Goal: Task Accomplishment & Management: Manage account settings

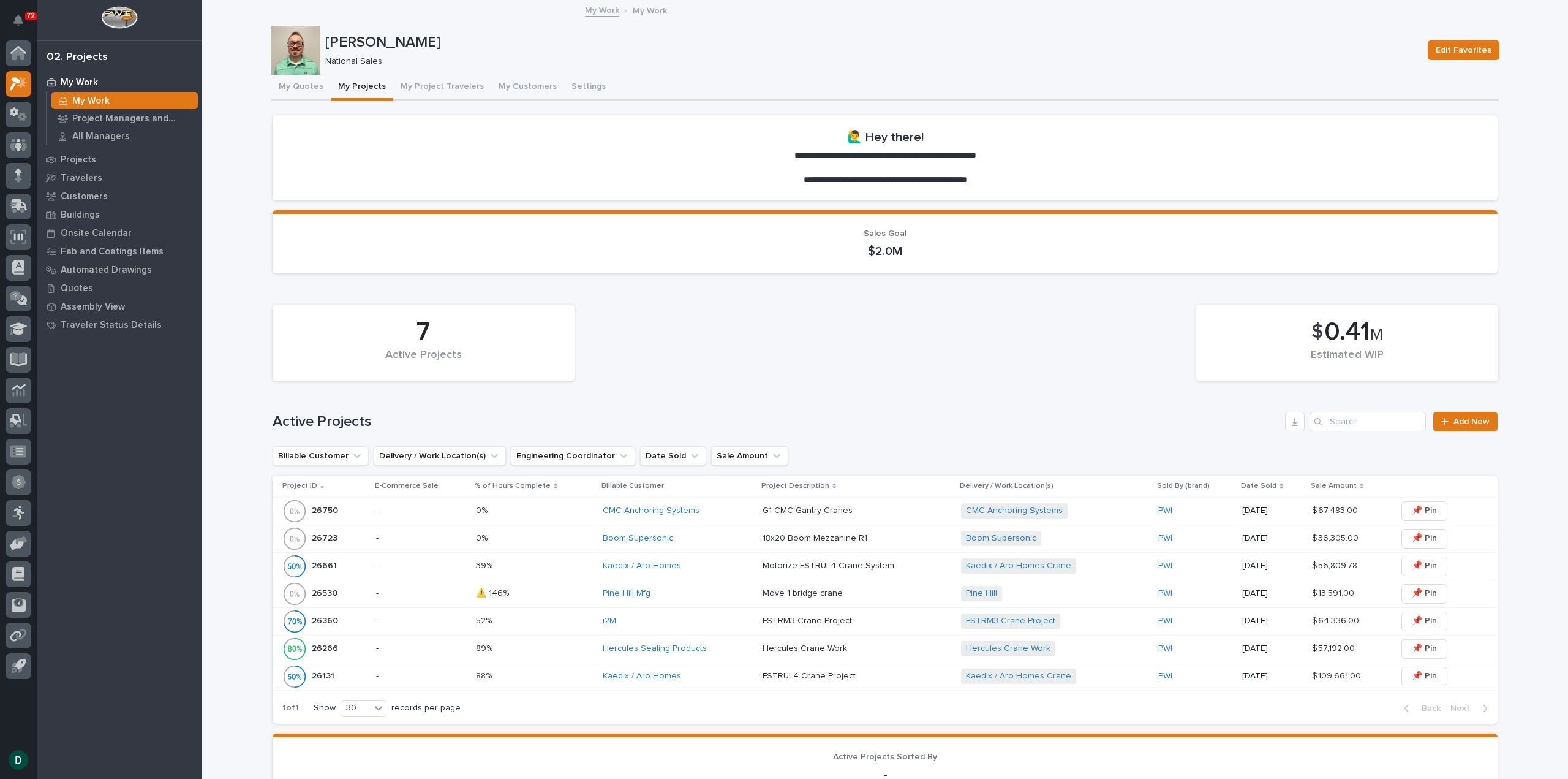
click at [433, 512] on p "-" at bounding box center [421, 510] width 90 height 11
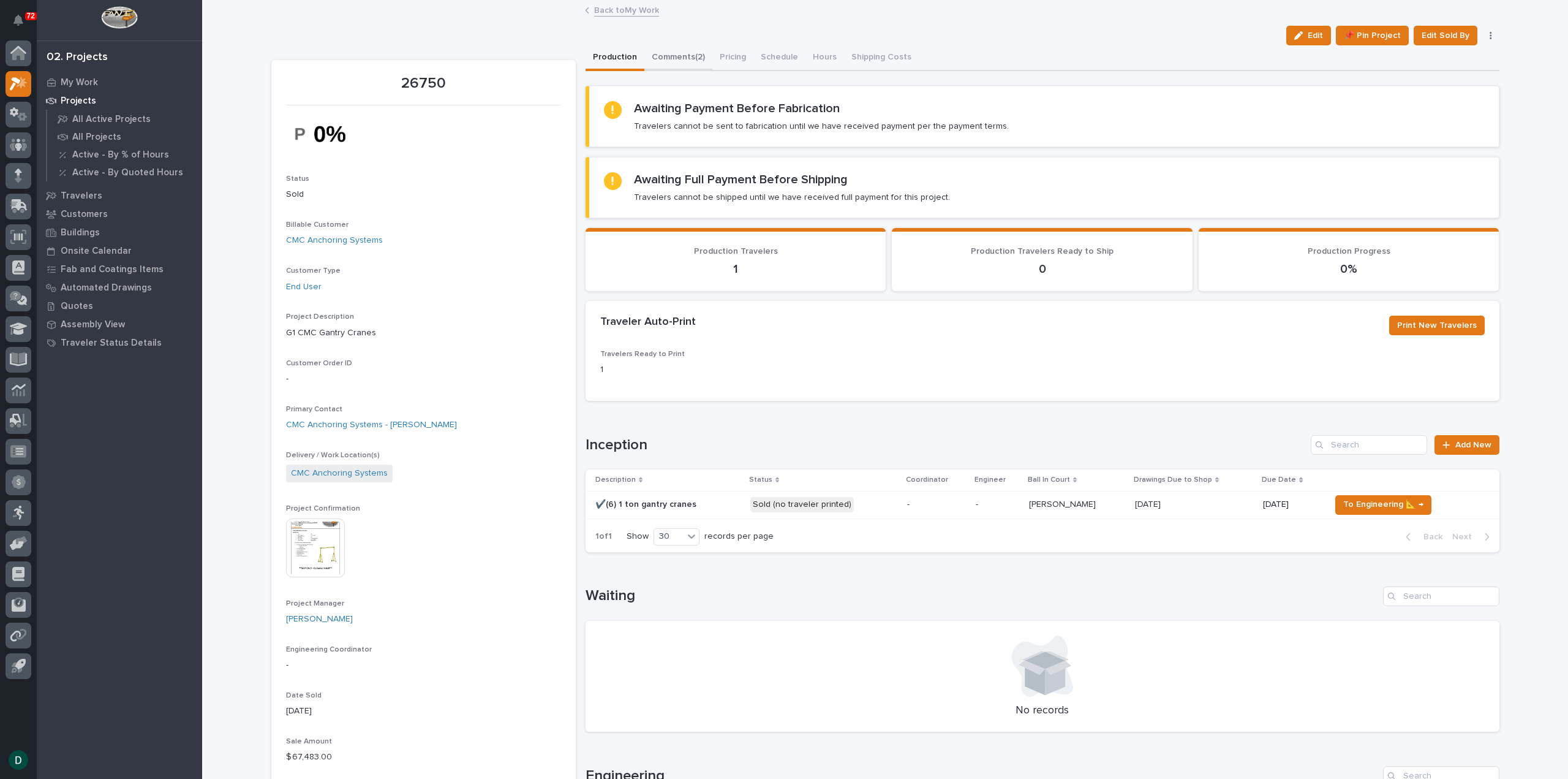
click at [690, 56] on button "Comments (2)" at bounding box center [679, 58] width 68 height 26
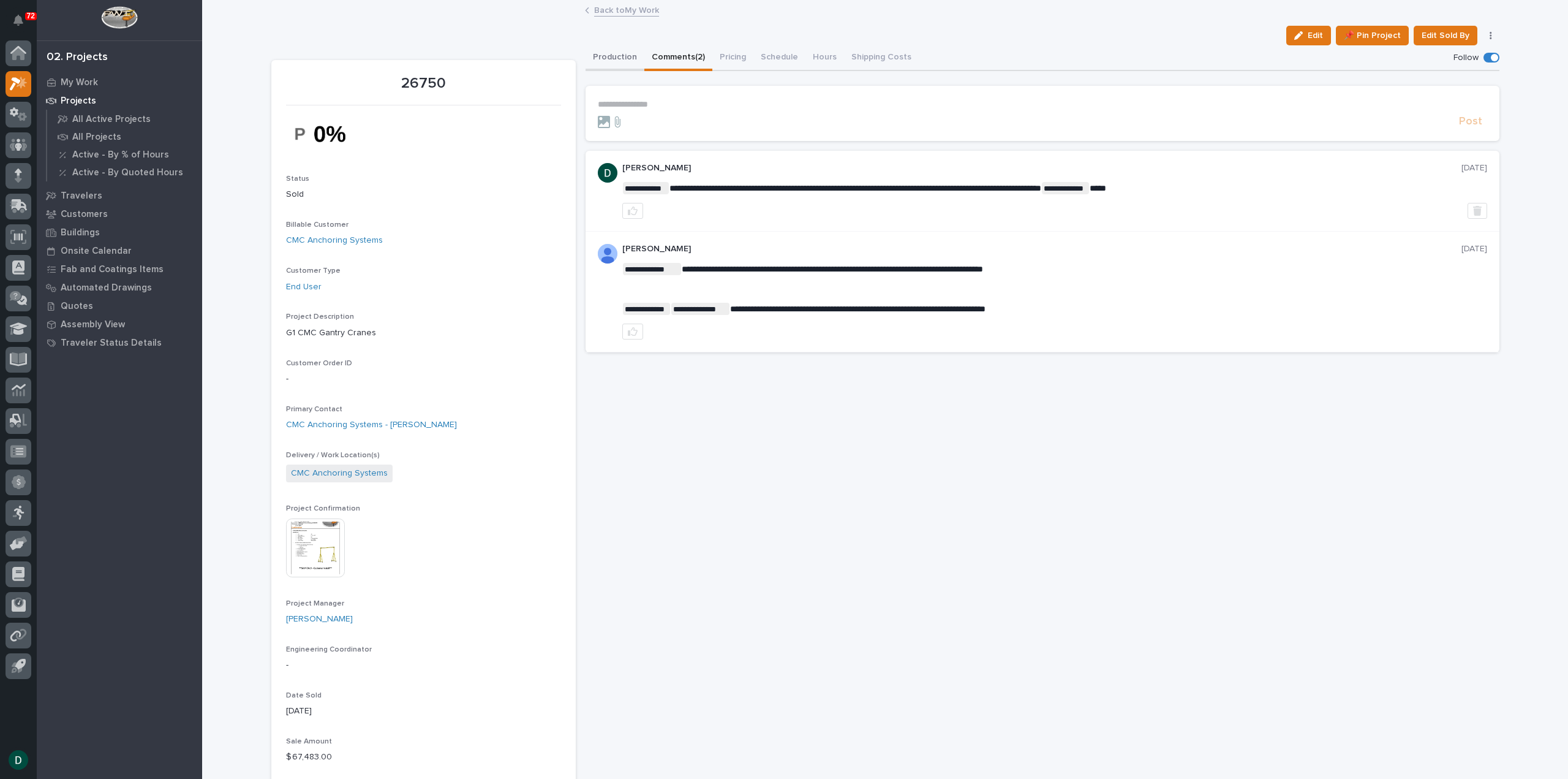
click at [612, 57] on button "Production" at bounding box center [615, 58] width 59 height 26
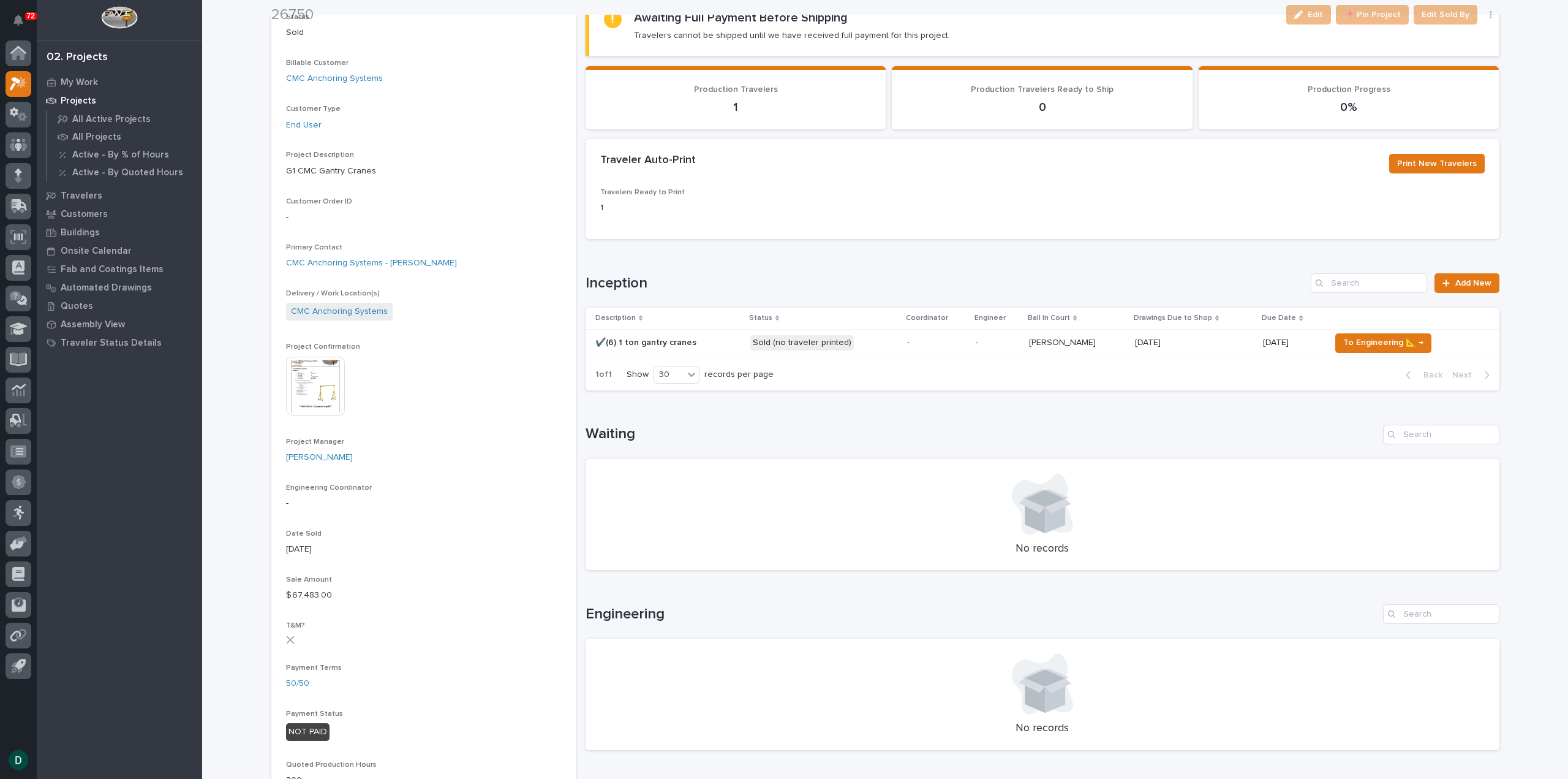
scroll to position [184, 0]
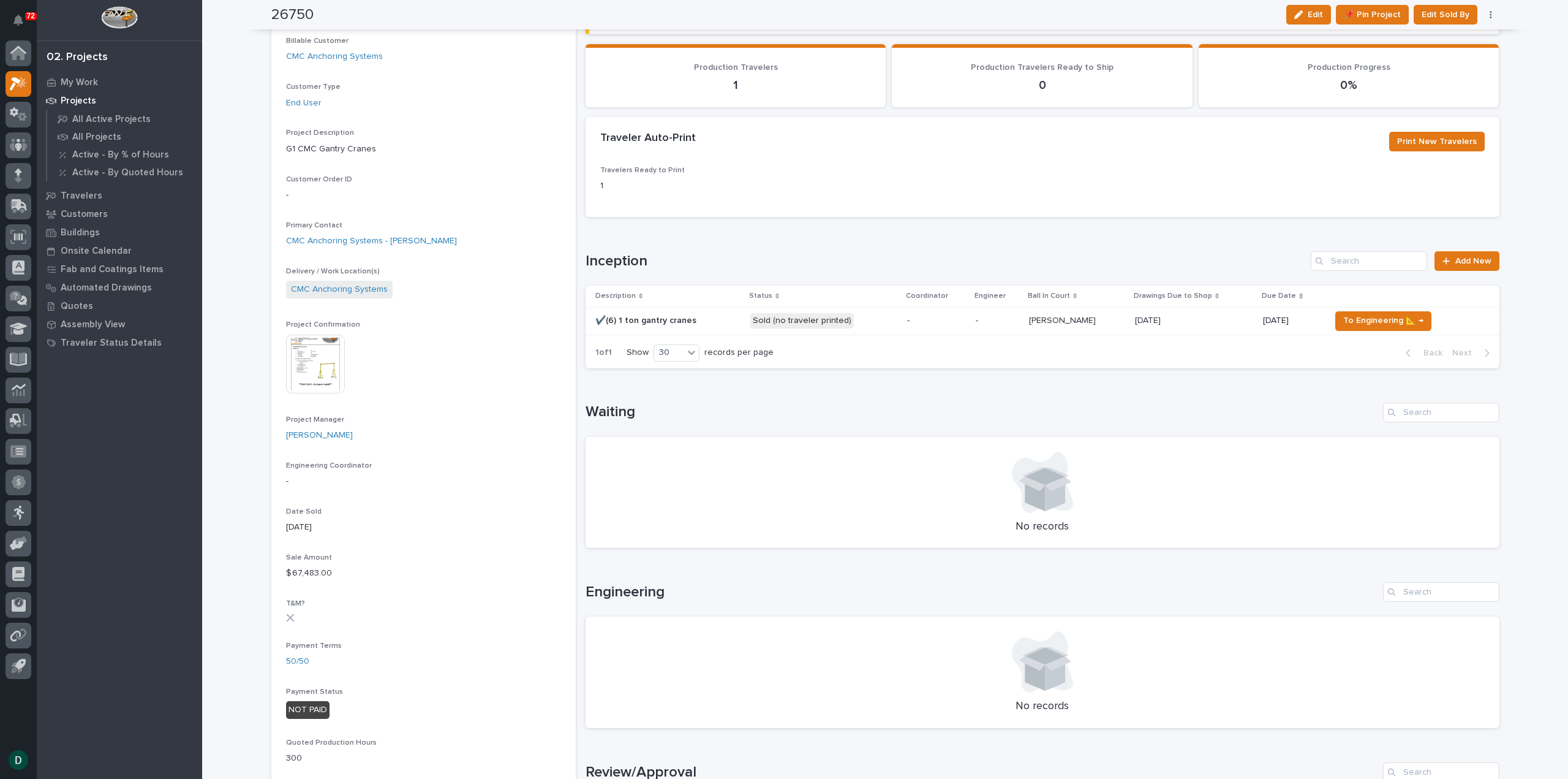
click at [715, 318] on p at bounding box center [668, 321] width 145 height 11
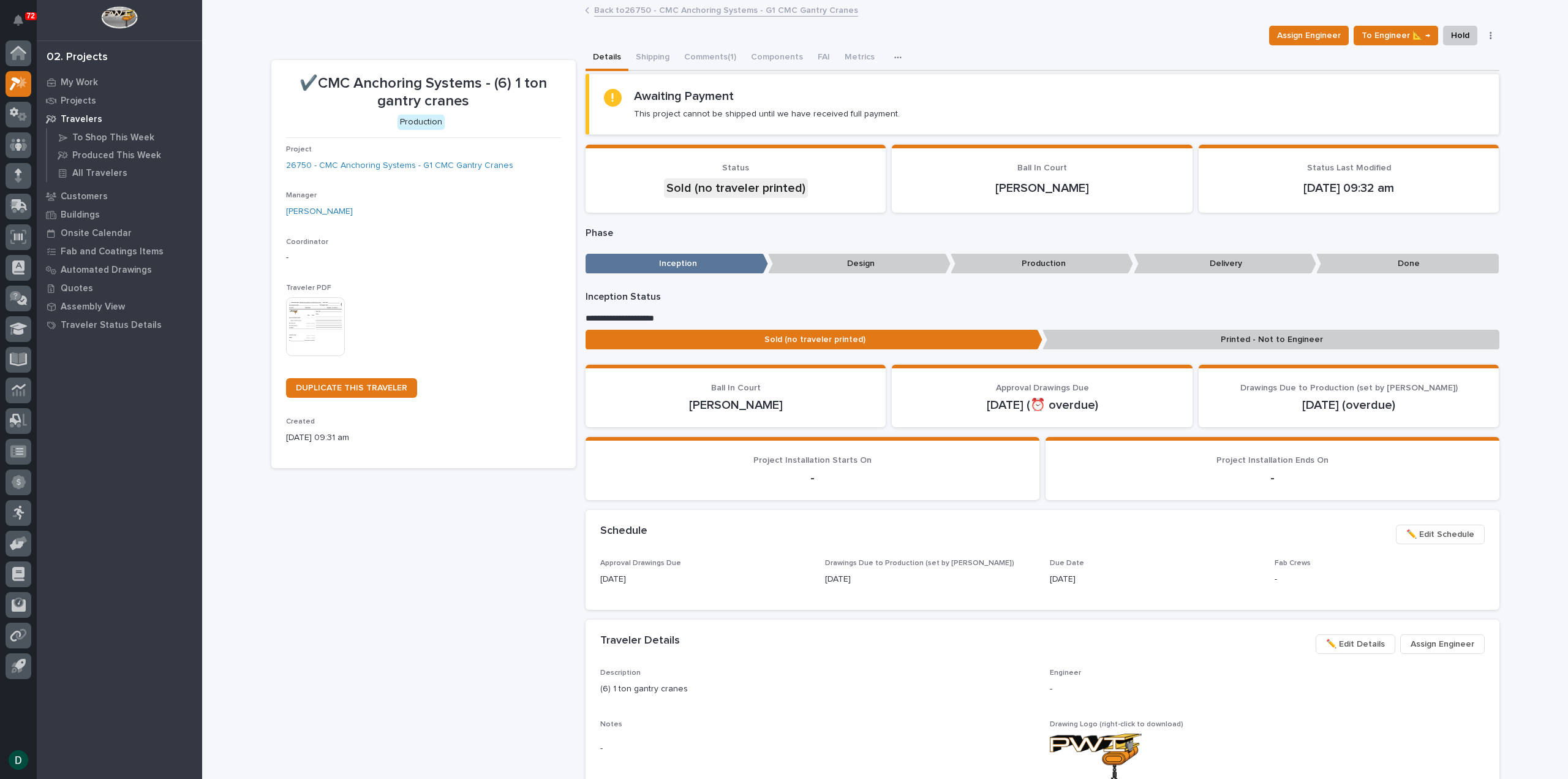
click at [1208, 335] on p "Printed - Not to Engineer" at bounding box center [1271, 339] width 457 height 21
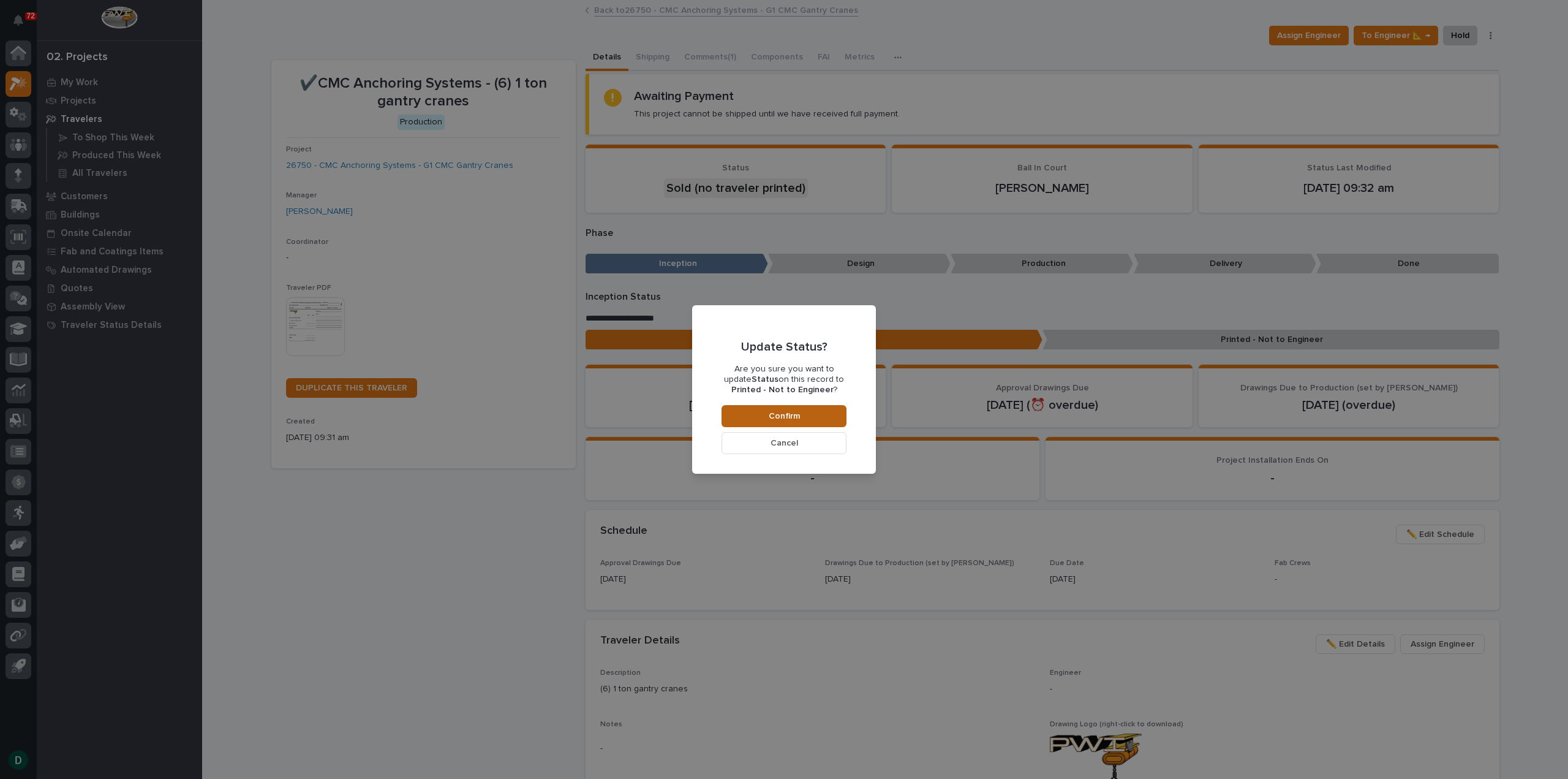
click at [772, 418] on span "Confirm" at bounding box center [784, 415] width 31 height 11
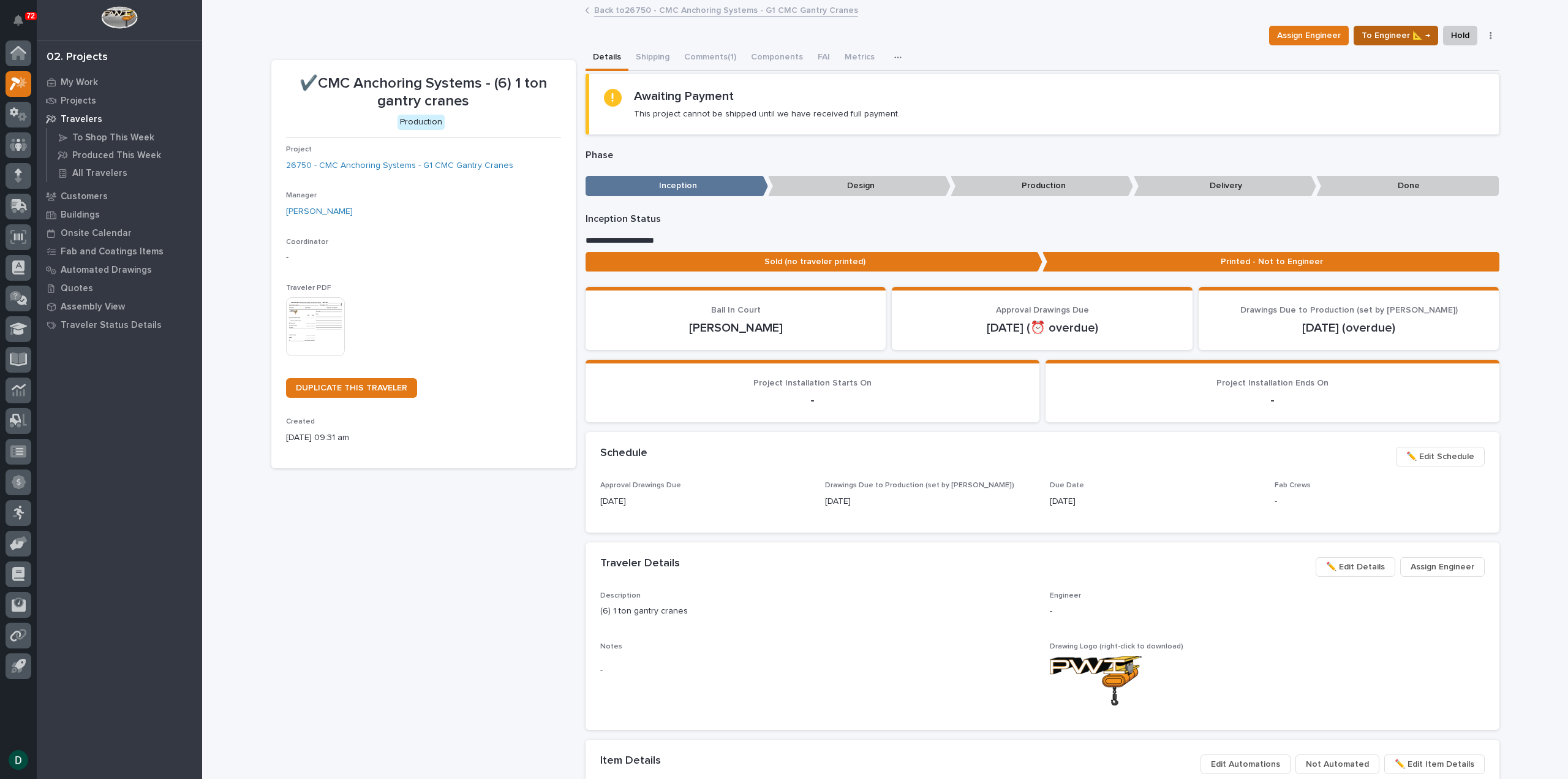
click at [1422, 33] on span "To Engineer 📐 →" at bounding box center [1396, 35] width 69 height 14
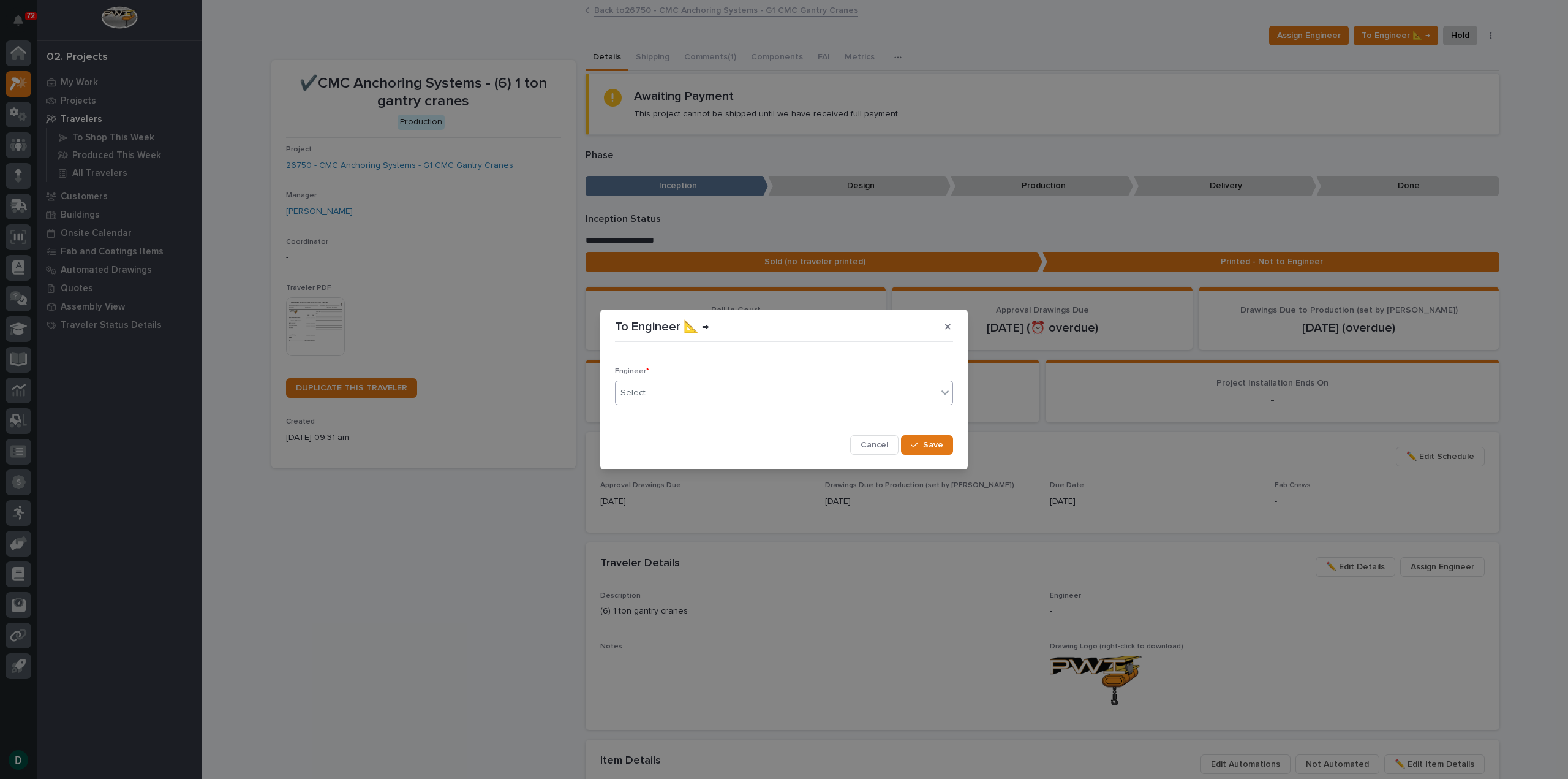
click at [716, 400] on div "Select..." at bounding box center [776, 393] width 321 height 21
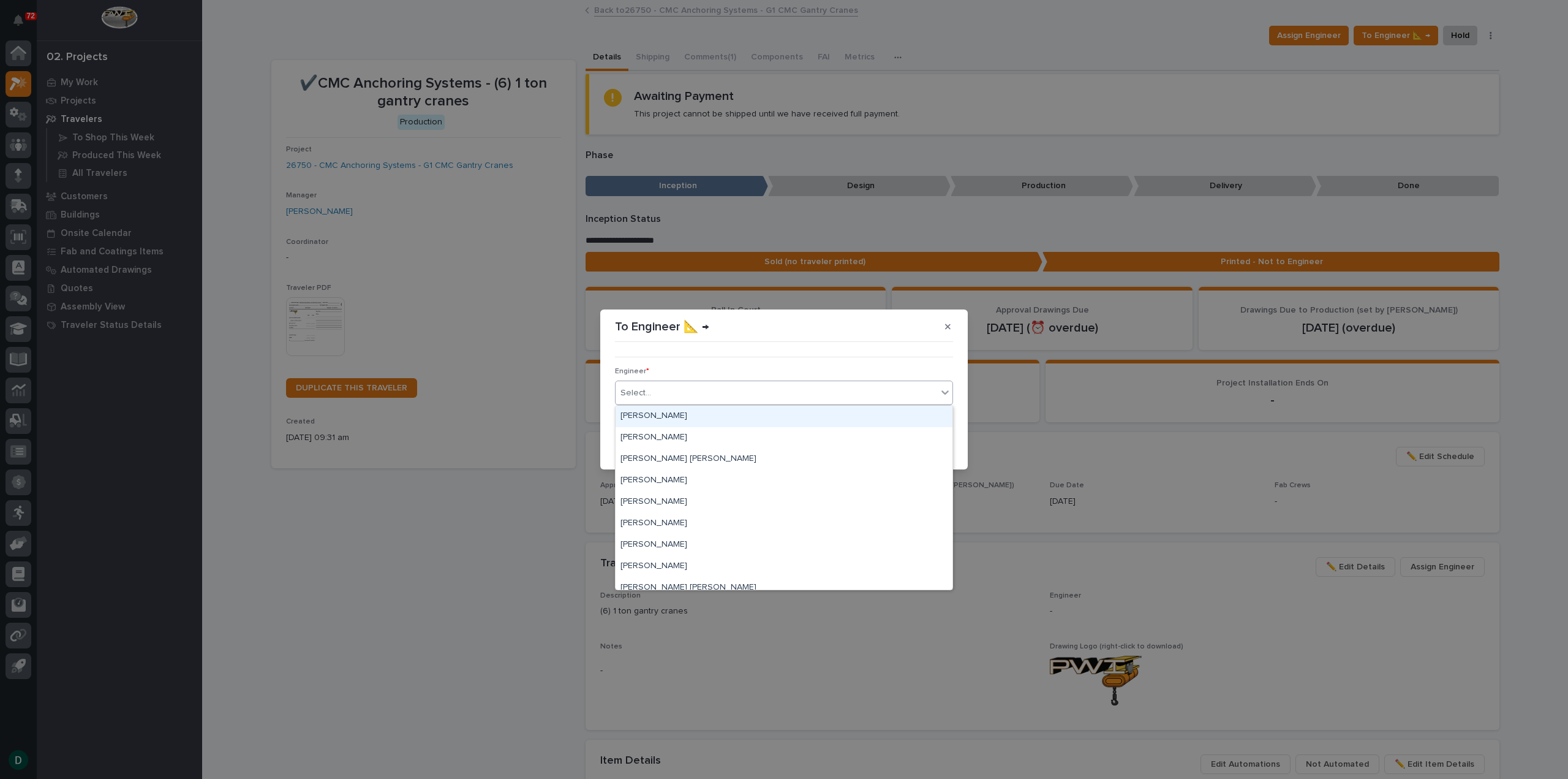
click at [715, 418] on div "Adam Yutzy" at bounding box center [784, 416] width 337 height 21
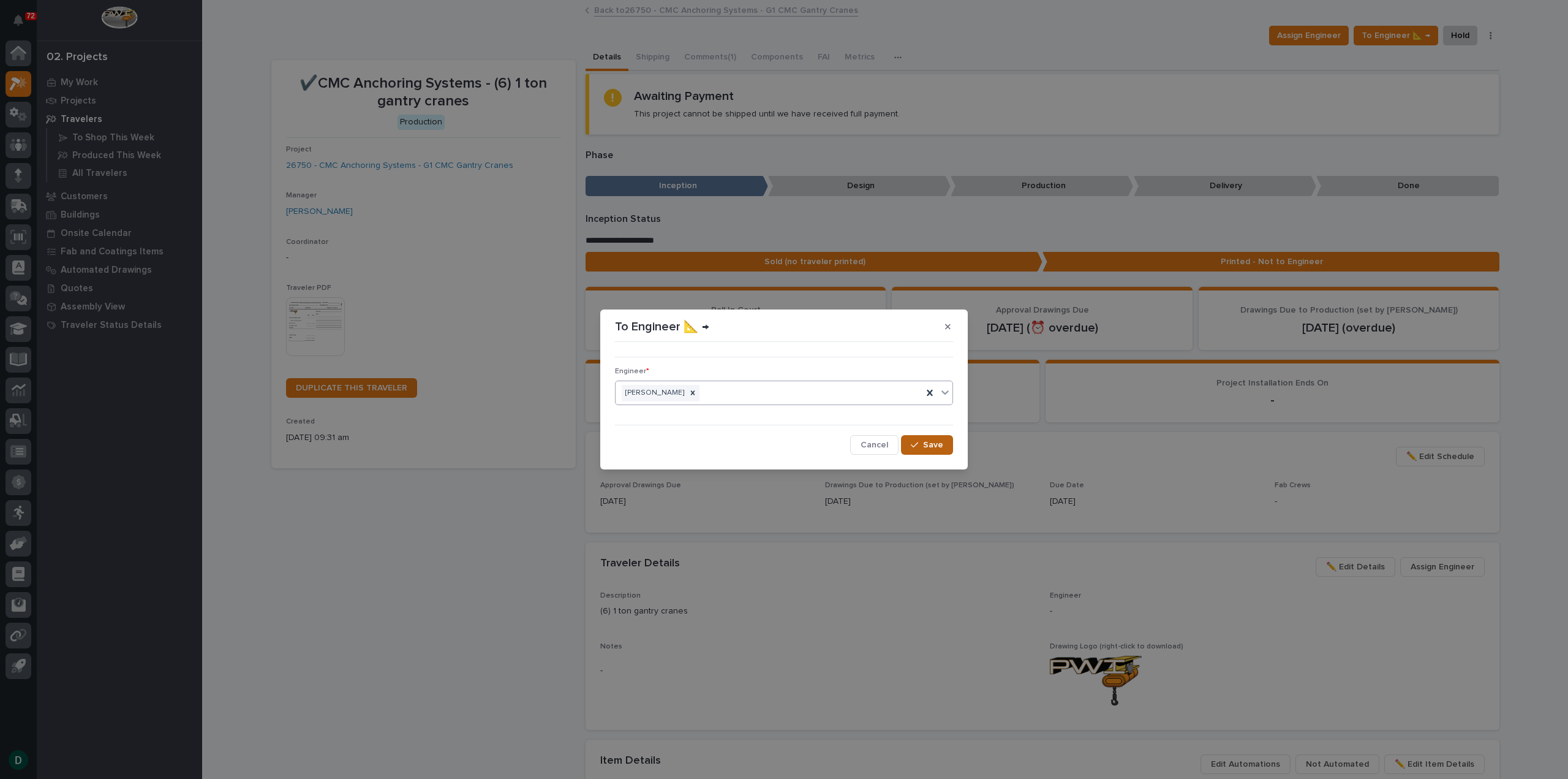
click at [938, 441] on span "Save" at bounding box center [933, 445] width 21 height 11
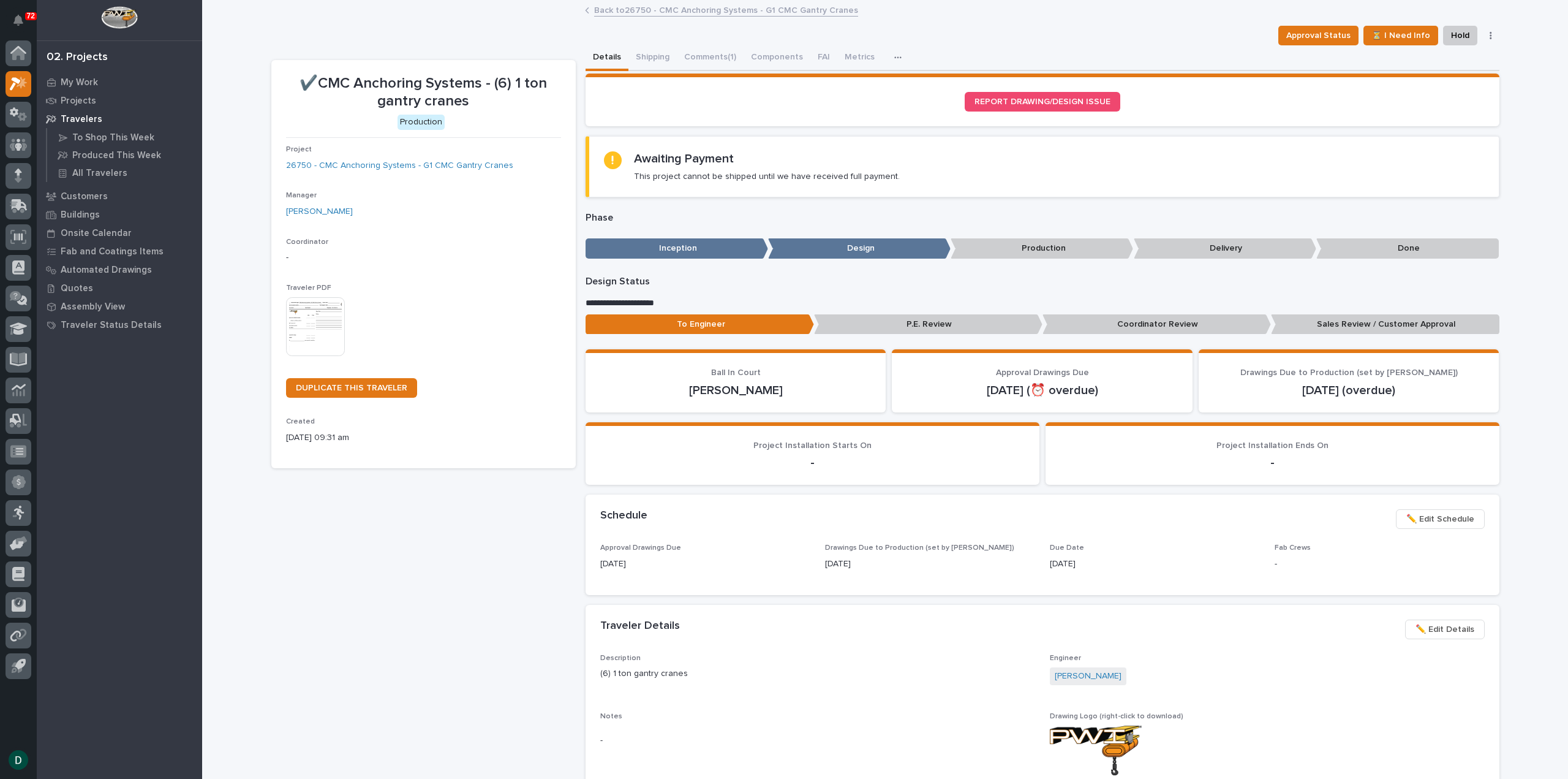
click at [1448, 518] on span "✏️ Edit Schedule" at bounding box center [1441, 518] width 68 height 14
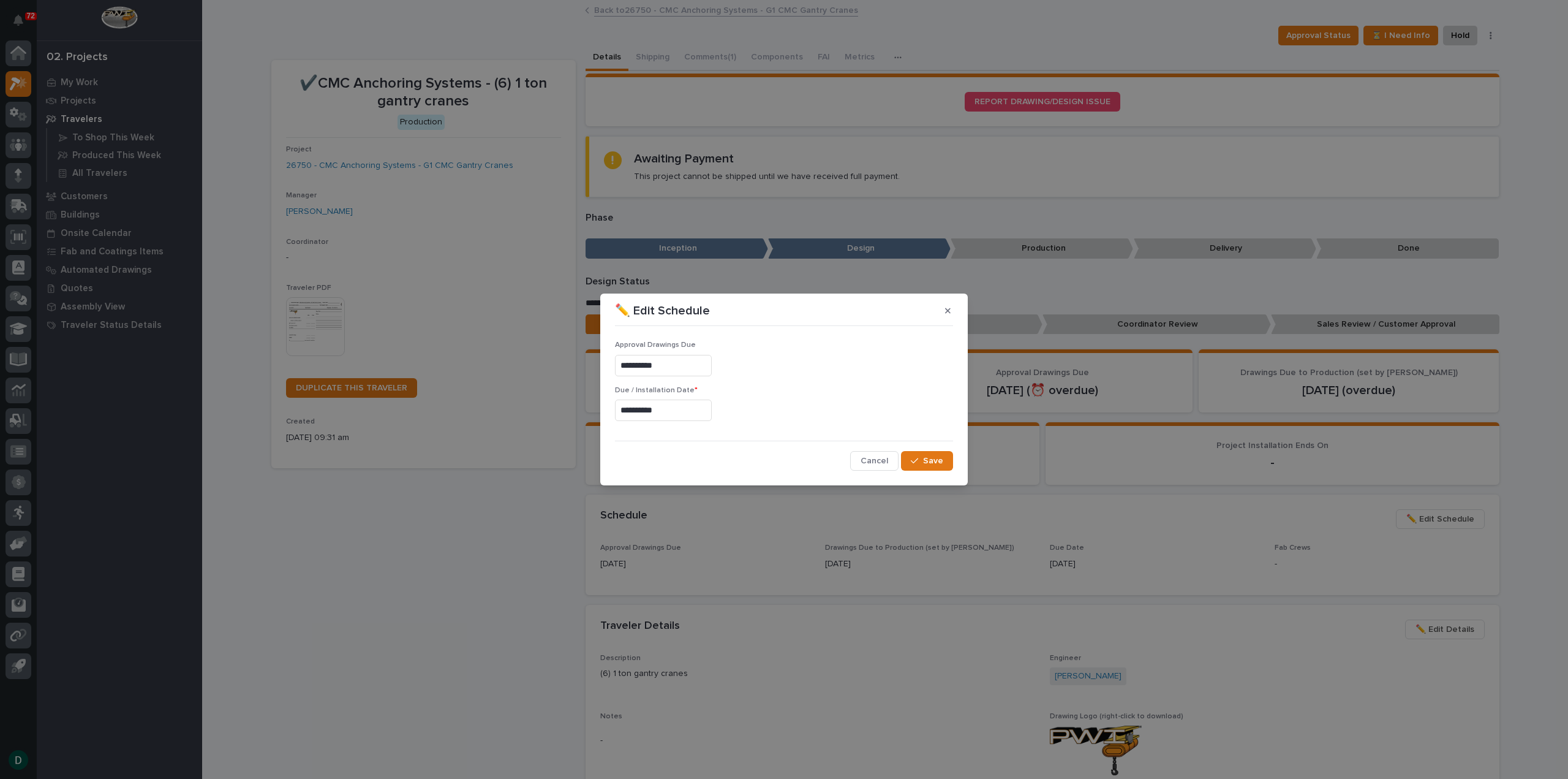
click at [693, 362] on input "**********" at bounding box center [664, 365] width 97 height 21
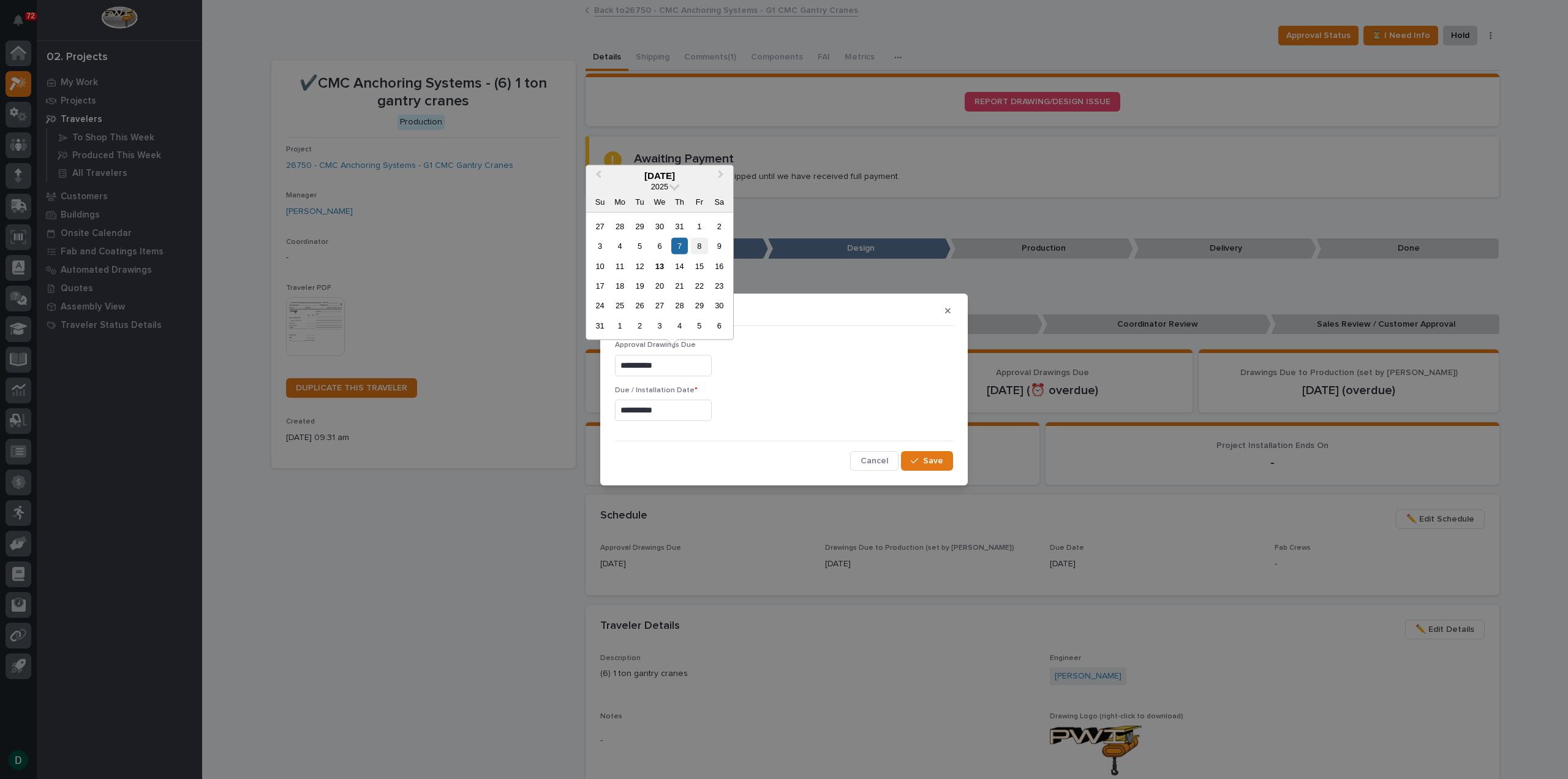
click at [699, 244] on div "8" at bounding box center [699, 245] width 16 height 16
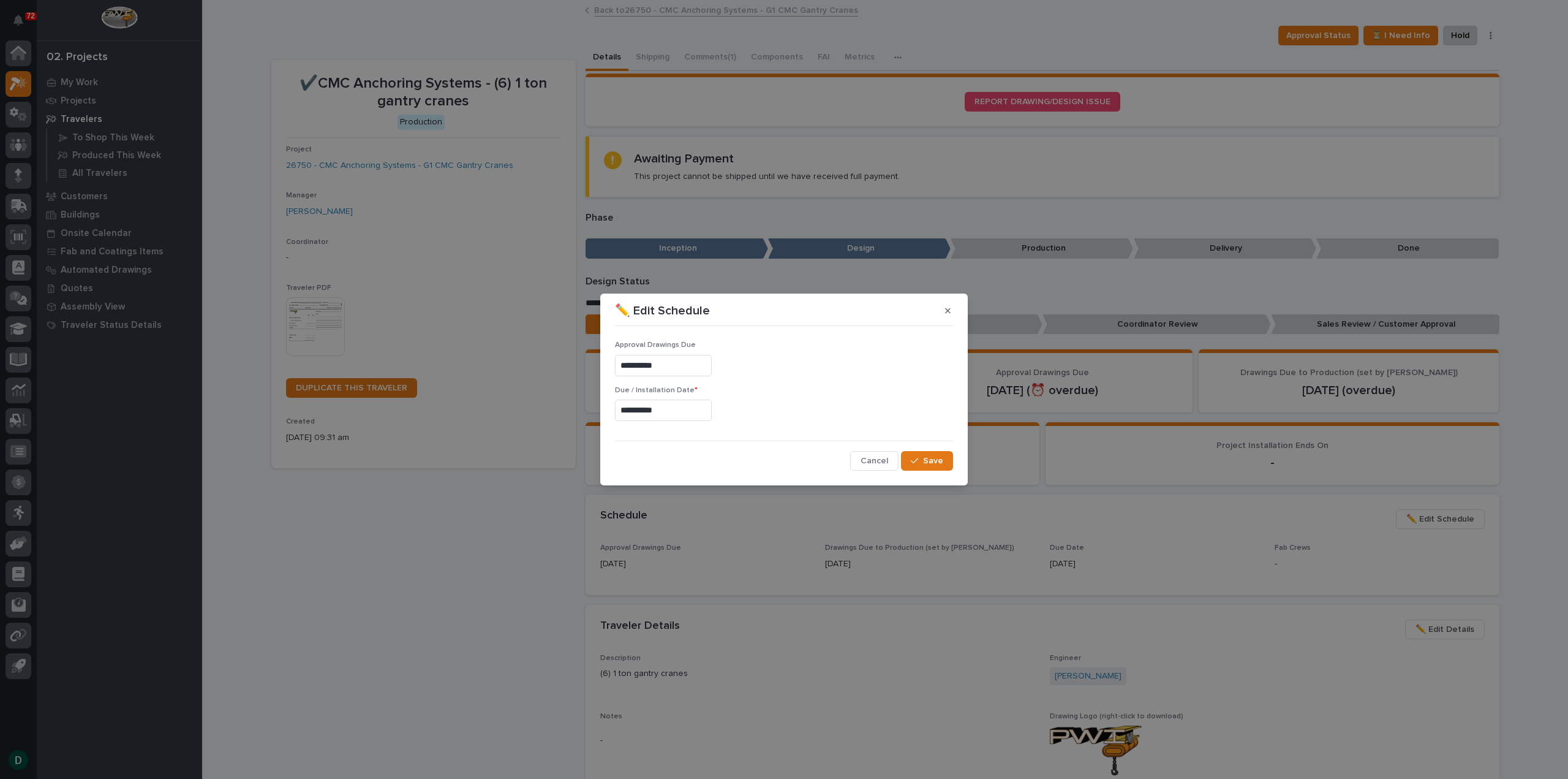
type input "**********"
click at [936, 463] on span "Save" at bounding box center [933, 460] width 21 height 11
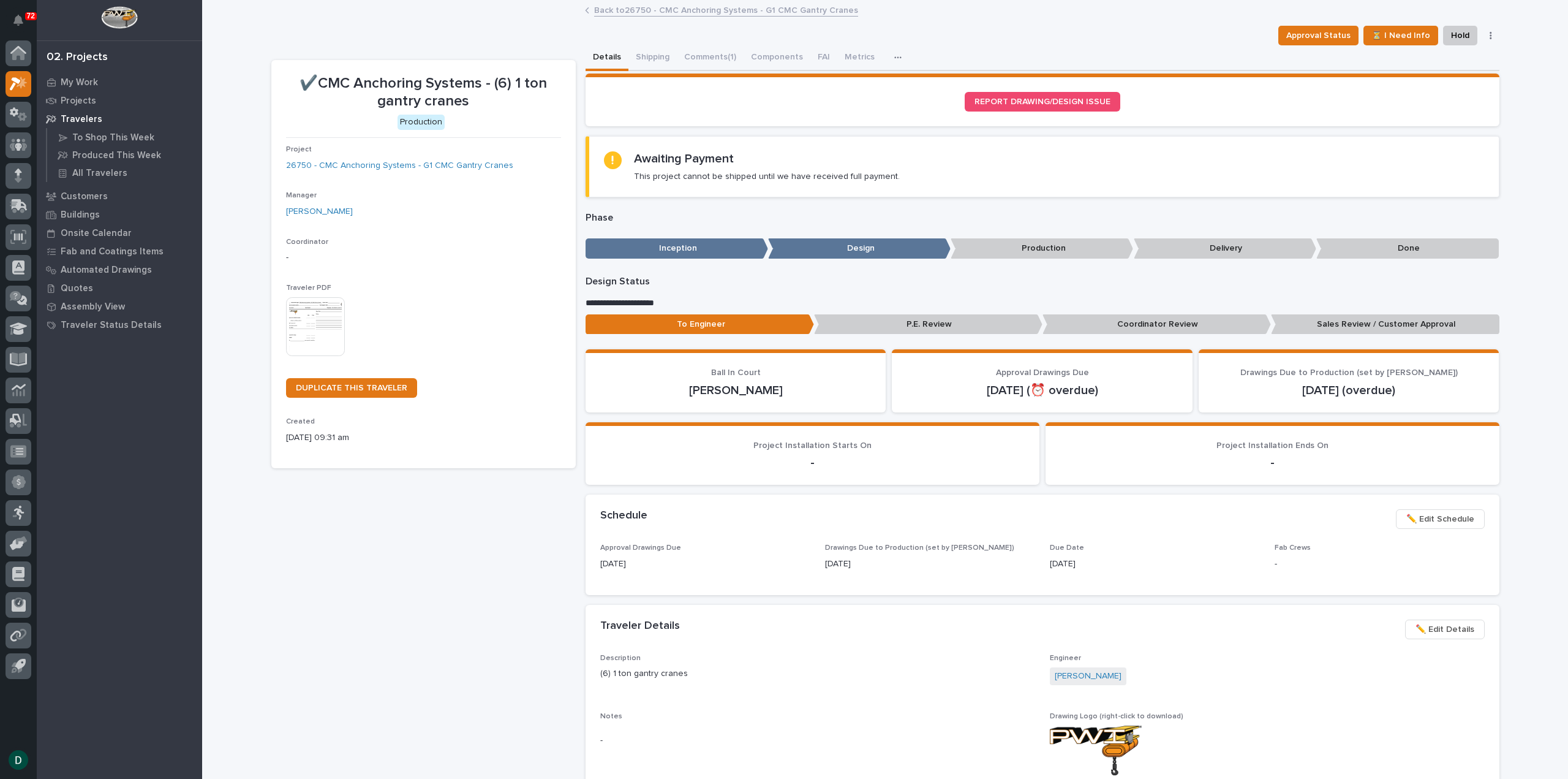
click at [1491, 32] on button "button" at bounding box center [1491, 36] width 17 height 9
click at [1525, 105] on div "Loading... Saving… Loading... Saving… ✔️CMC Anchoring Systems - (6) 1 ton gantr…" at bounding box center [886, 707] width 1367 height 1413
click at [1417, 518] on span "✏️ Edit Schedule" at bounding box center [1441, 518] width 68 height 14
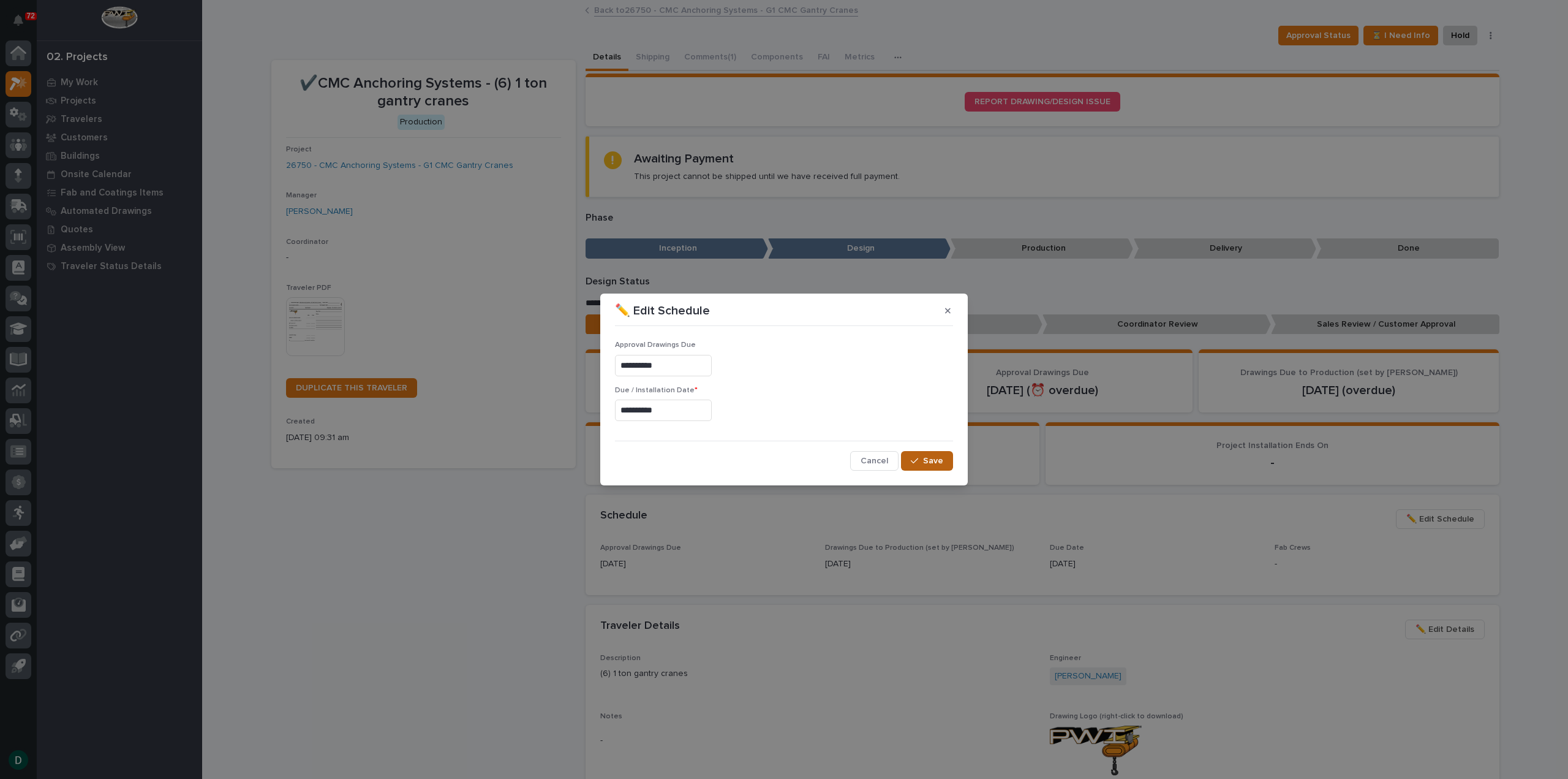
click at [922, 459] on div "button" at bounding box center [917, 461] width 13 height 9
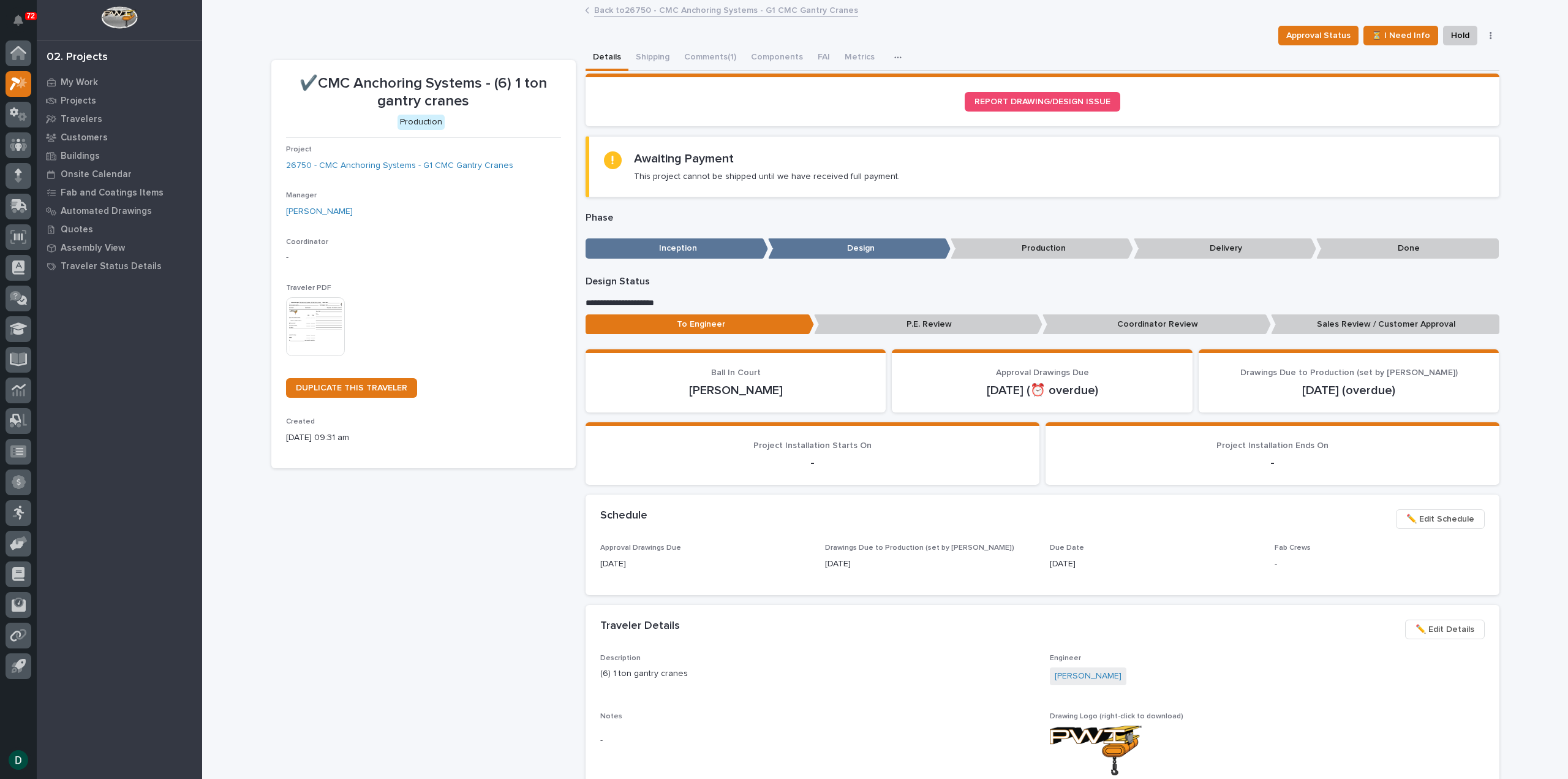
click at [646, 13] on link "Back to 26750 - CMC Anchoring Systems - G1 CMC Gantry Cranes" at bounding box center [726, 10] width 264 height 14
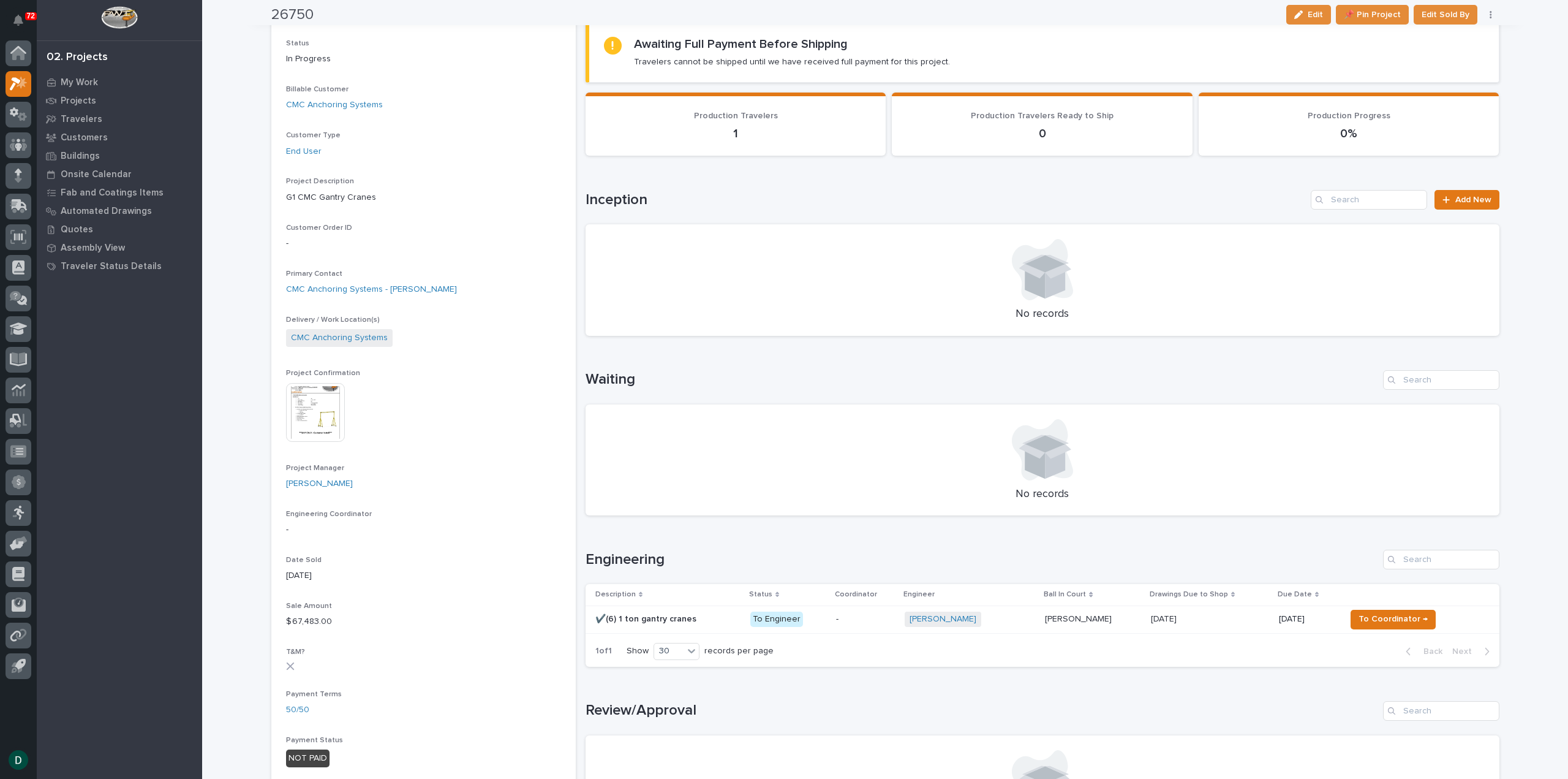
scroll to position [245, 0]
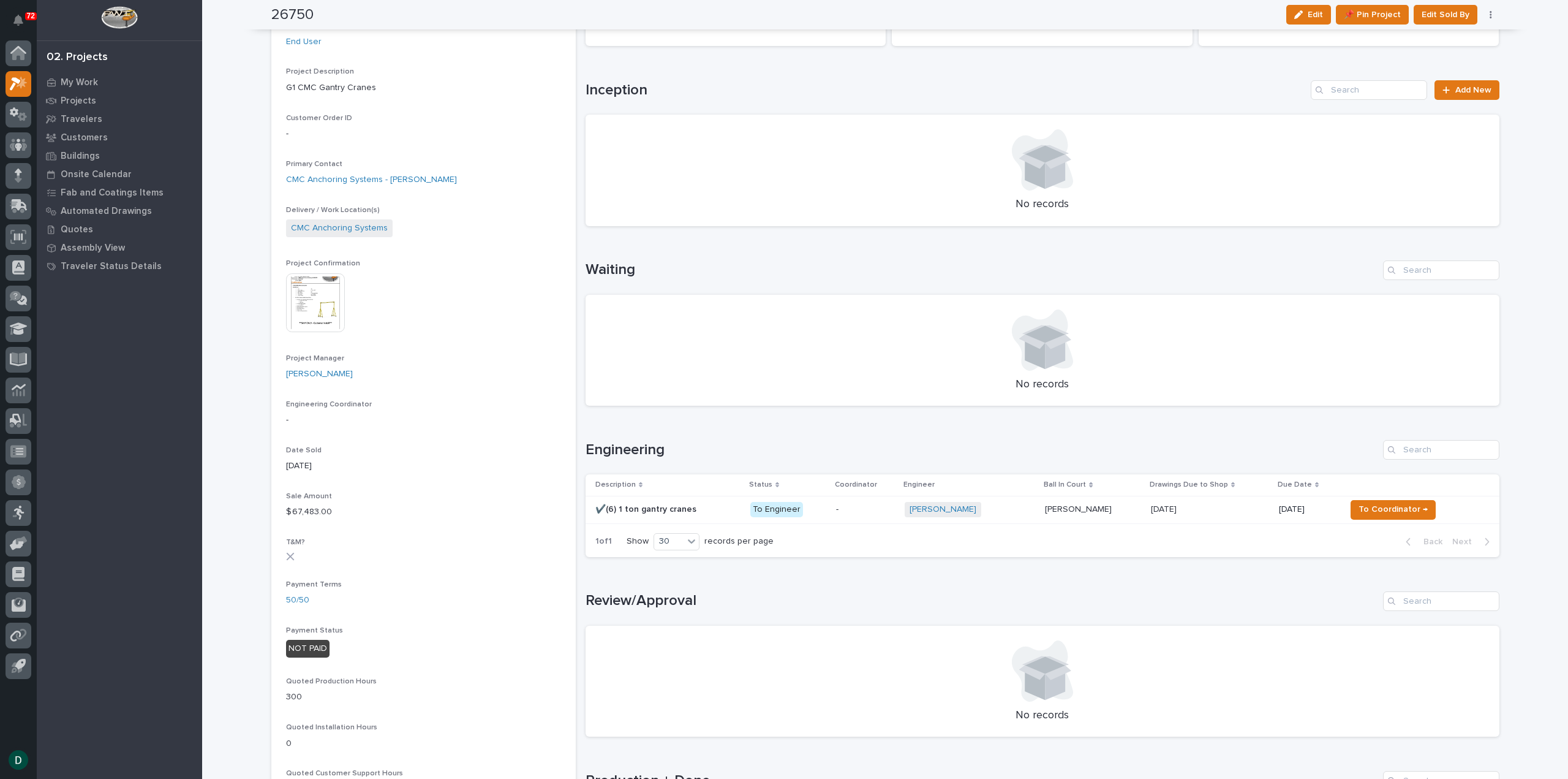
click at [823, 509] on p "To Engineer" at bounding box center [789, 509] width 77 height 15
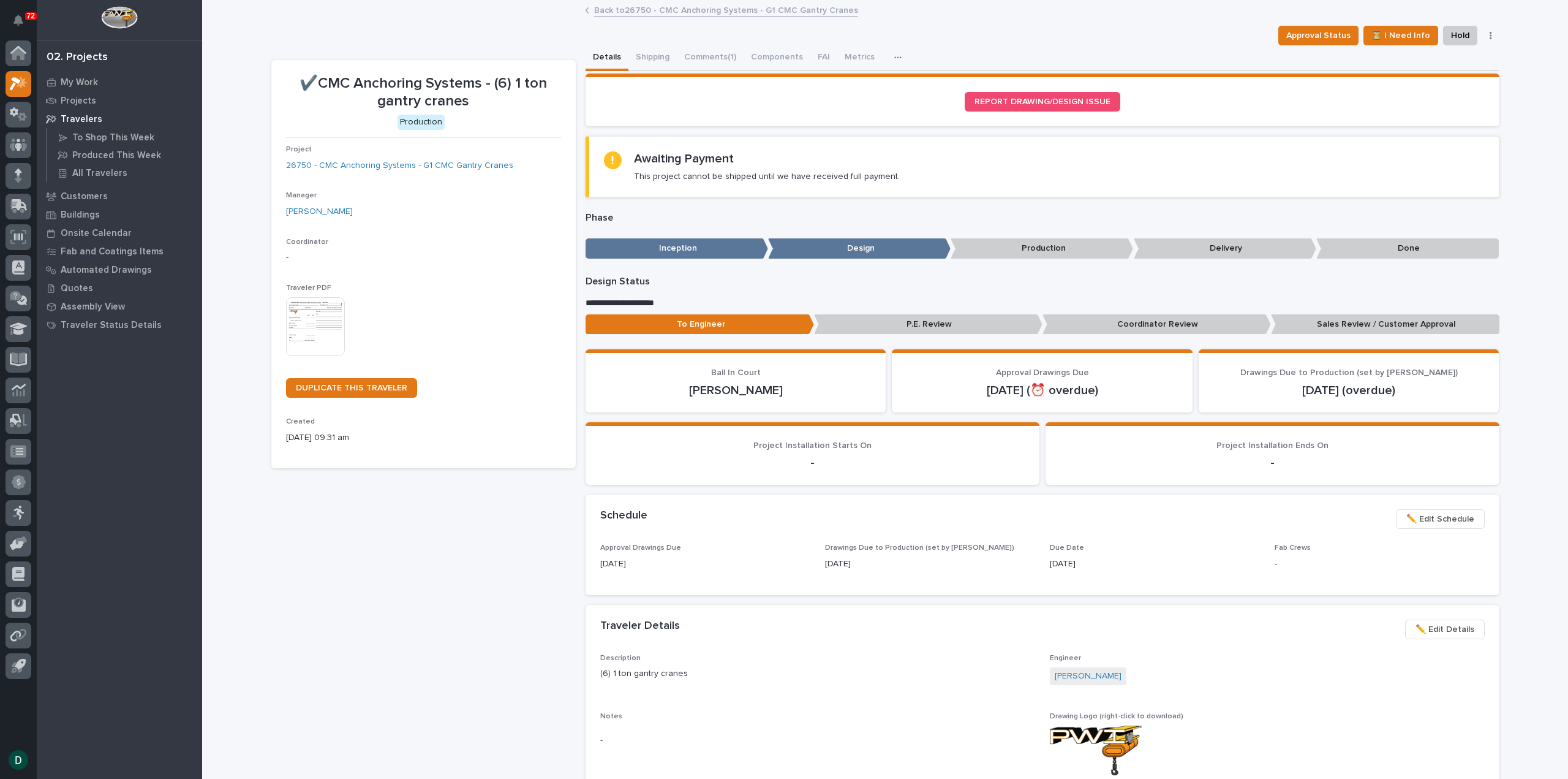
click at [1425, 324] on p "Sales Review / Customer Approval" at bounding box center [1385, 324] width 228 height 21
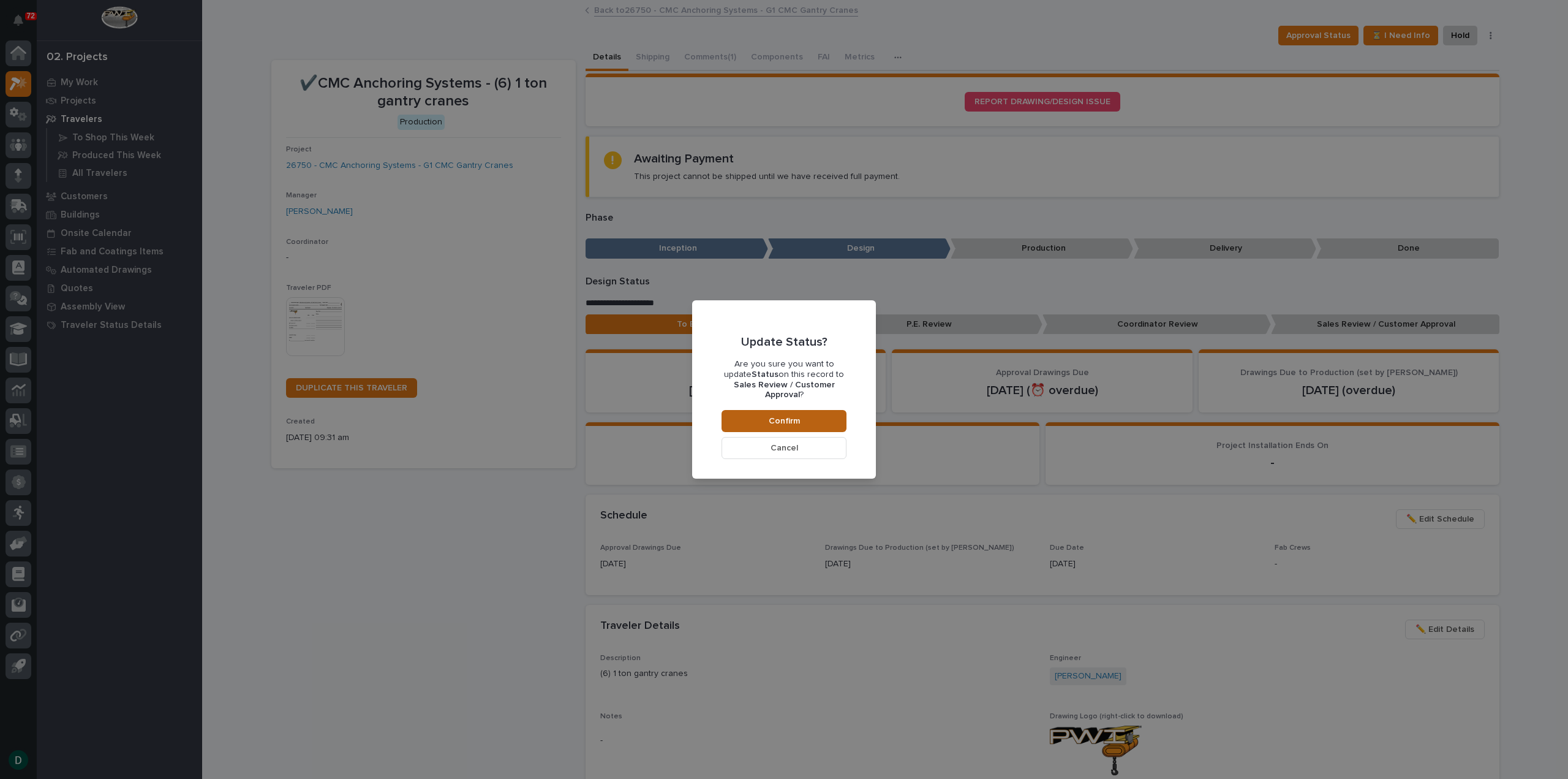
click at [794, 415] on span "Confirm" at bounding box center [784, 421] width 31 height 11
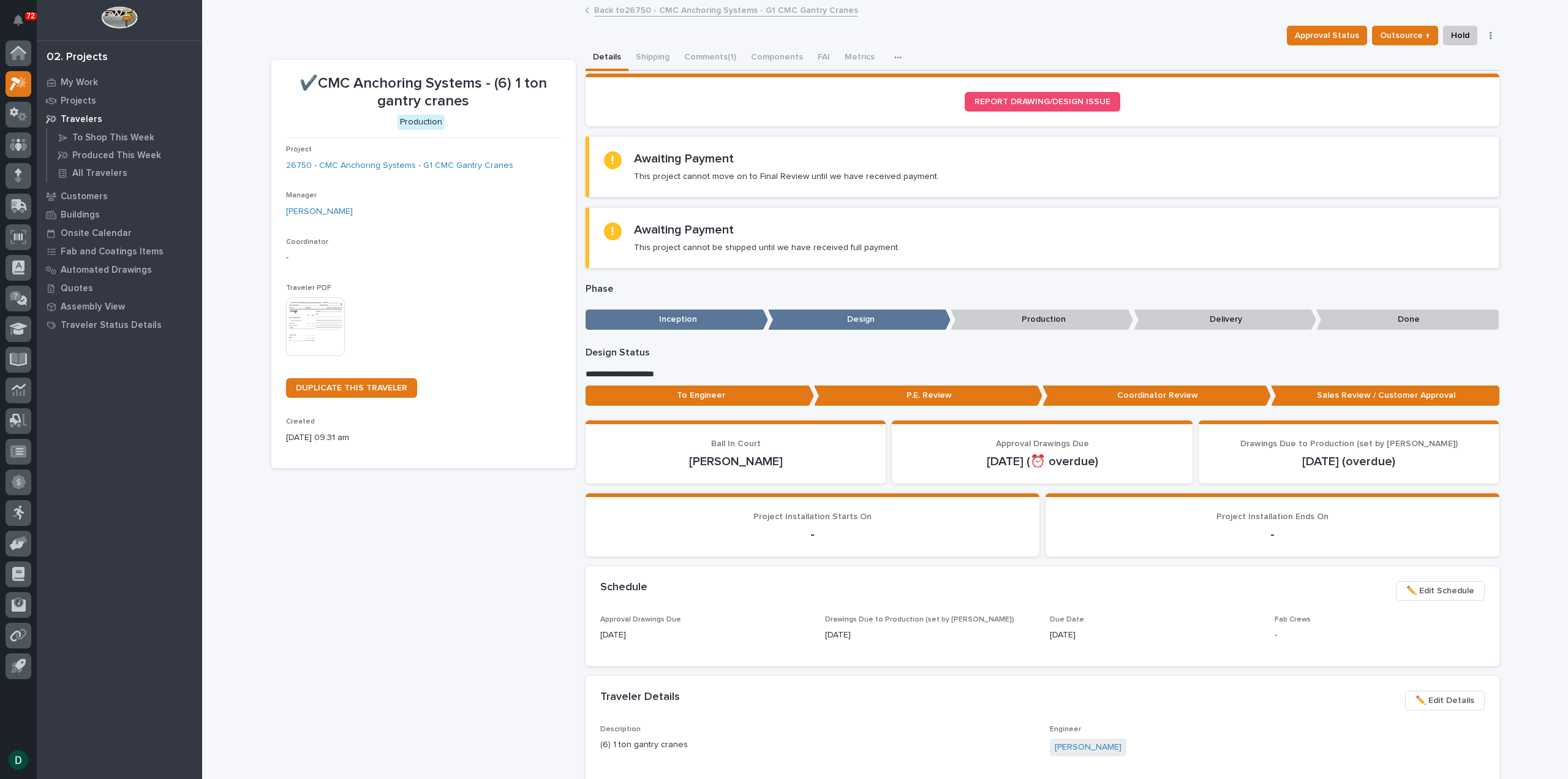
click at [1041, 323] on p "Production" at bounding box center [1042, 319] width 183 height 21
click at [1020, 324] on p "Production" at bounding box center [1042, 319] width 183 height 21
click at [1427, 34] on button "Outsource ↑" at bounding box center [1405, 36] width 66 height 20
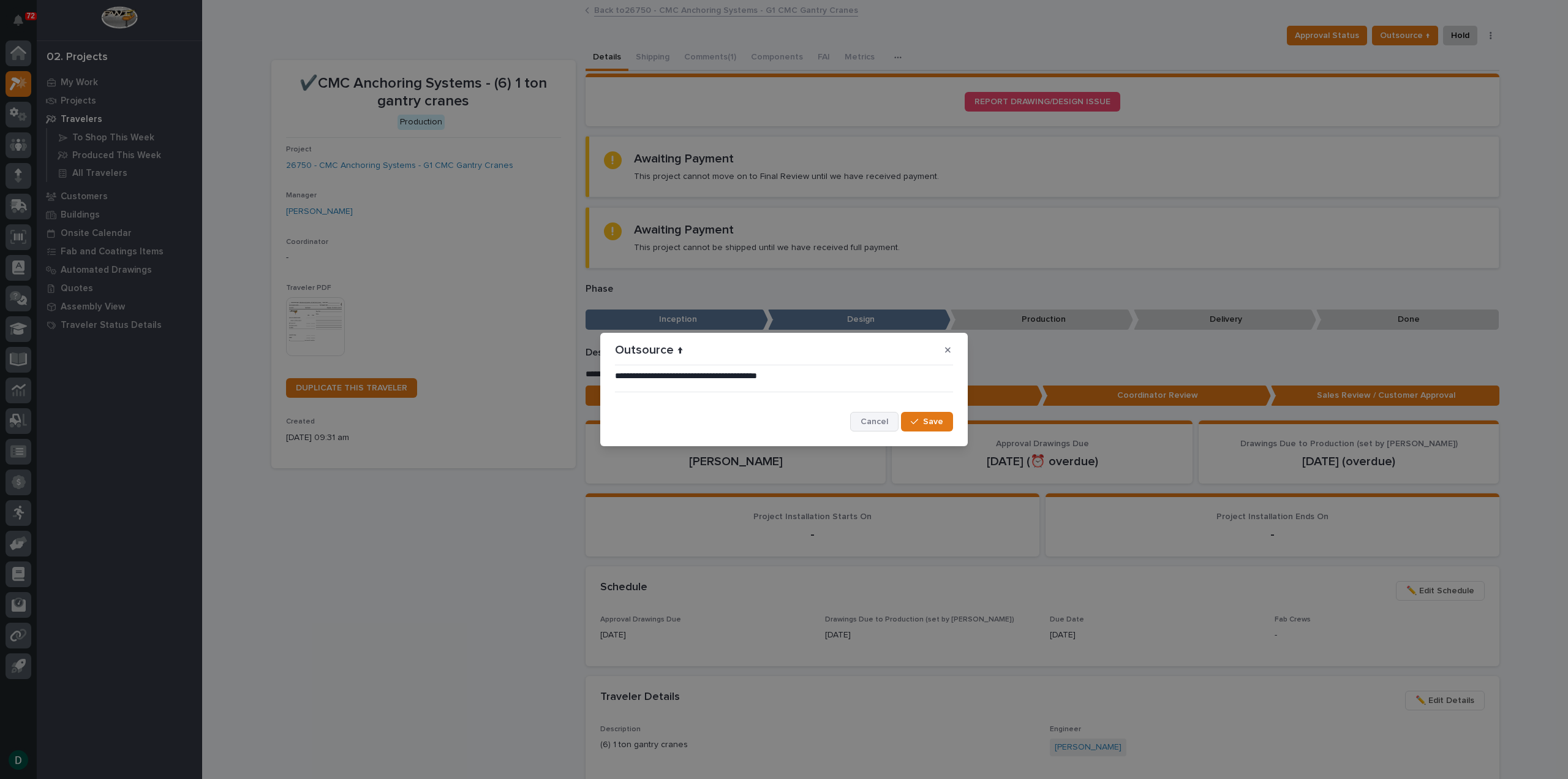
click at [865, 420] on span "Cancel" at bounding box center [874, 422] width 28 height 11
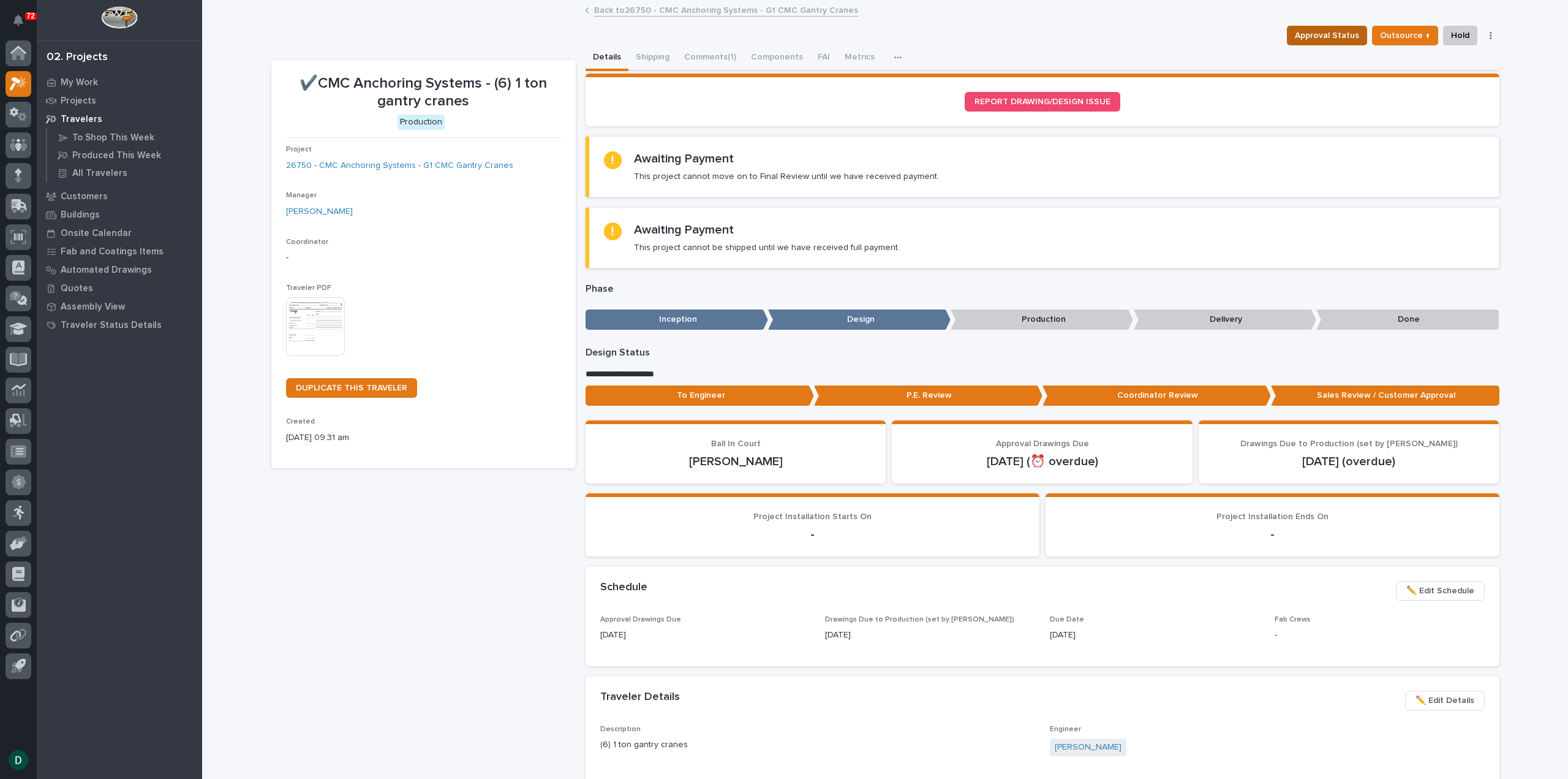
click at [1329, 32] on span "Approval Status" at bounding box center [1327, 35] width 64 height 14
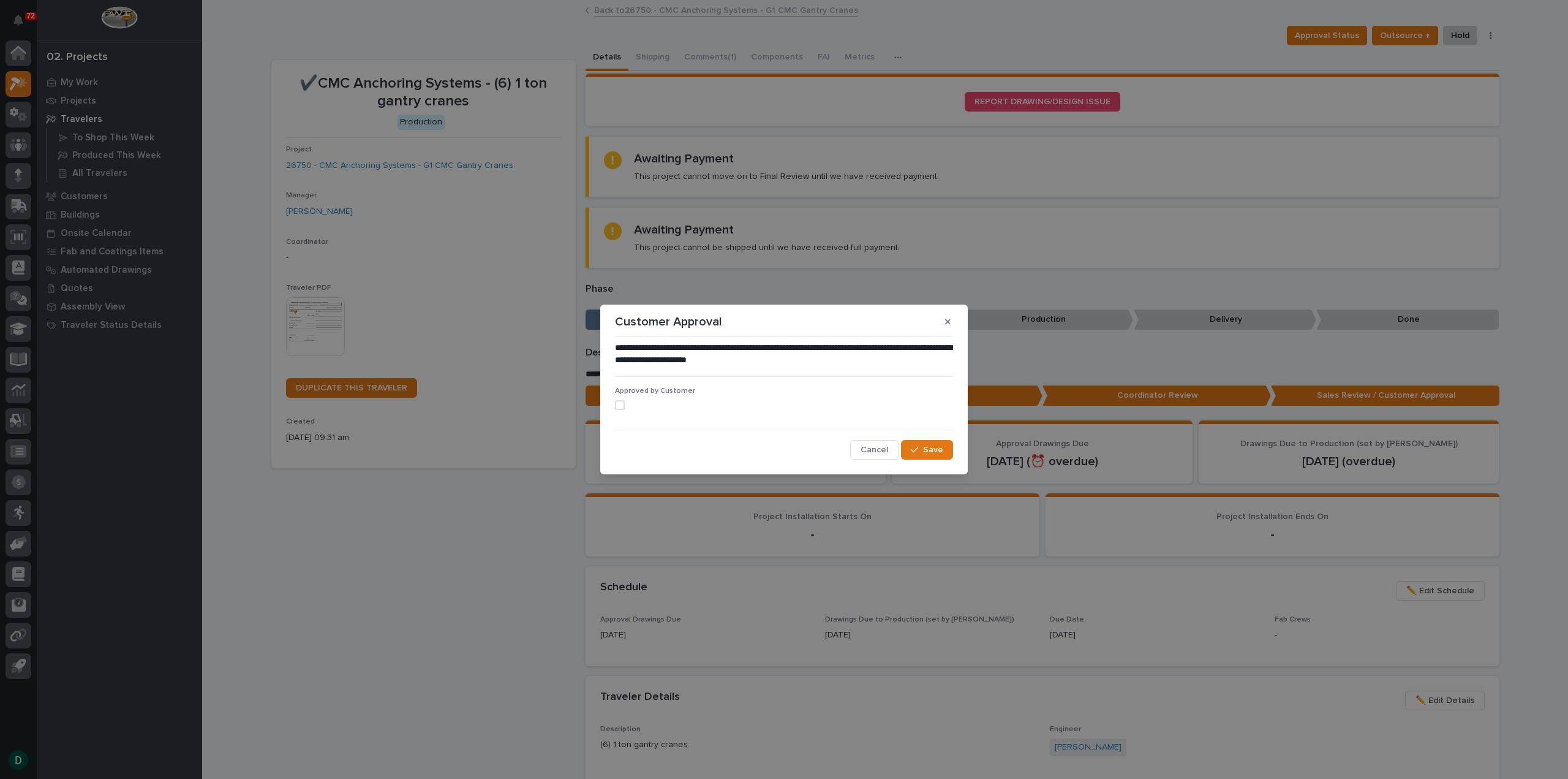
click at [620, 407] on span at bounding box center [620, 405] width 10 height 10
click at [938, 451] on span "Save" at bounding box center [933, 449] width 21 height 11
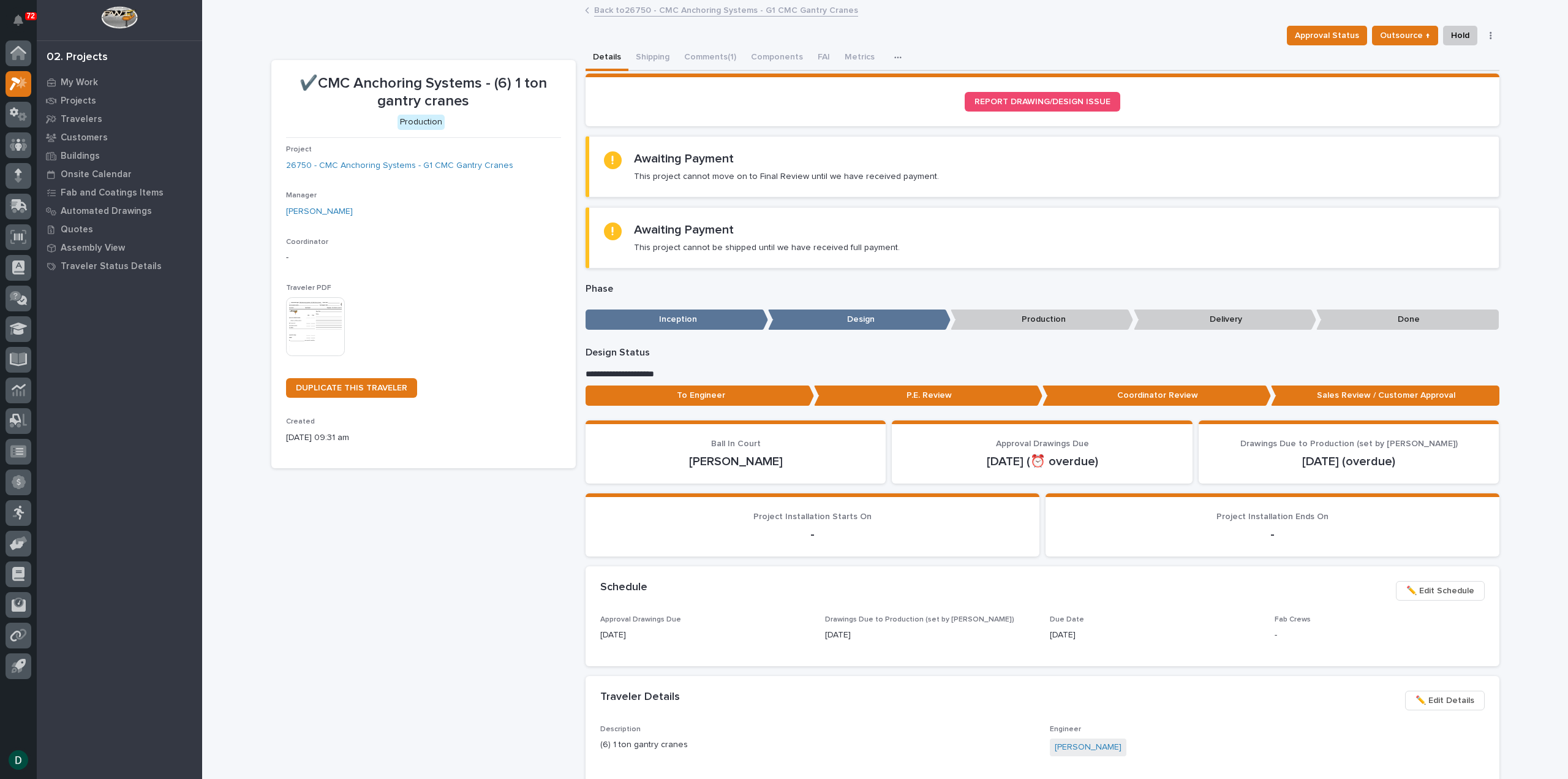
click at [1051, 321] on p "Production" at bounding box center [1042, 319] width 183 height 21
click at [1057, 321] on p "Production" at bounding box center [1042, 319] width 183 height 21
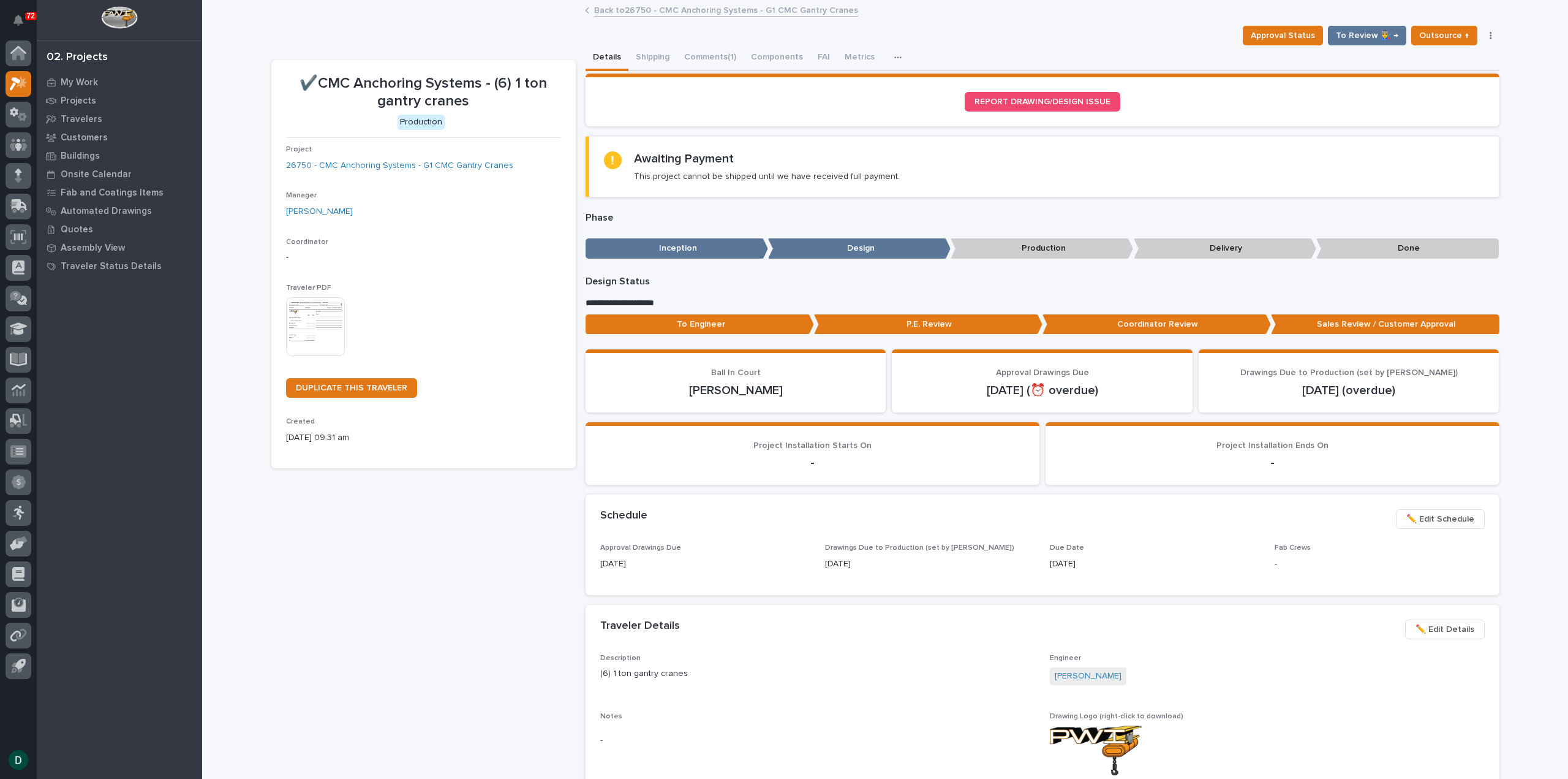
click at [1039, 245] on p "Production" at bounding box center [1042, 248] width 183 height 21
click at [1041, 248] on p "Production" at bounding box center [1042, 248] width 183 height 21
click at [1385, 34] on span "To Review 👨‍🏭 →" at bounding box center [1367, 35] width 63 height 14
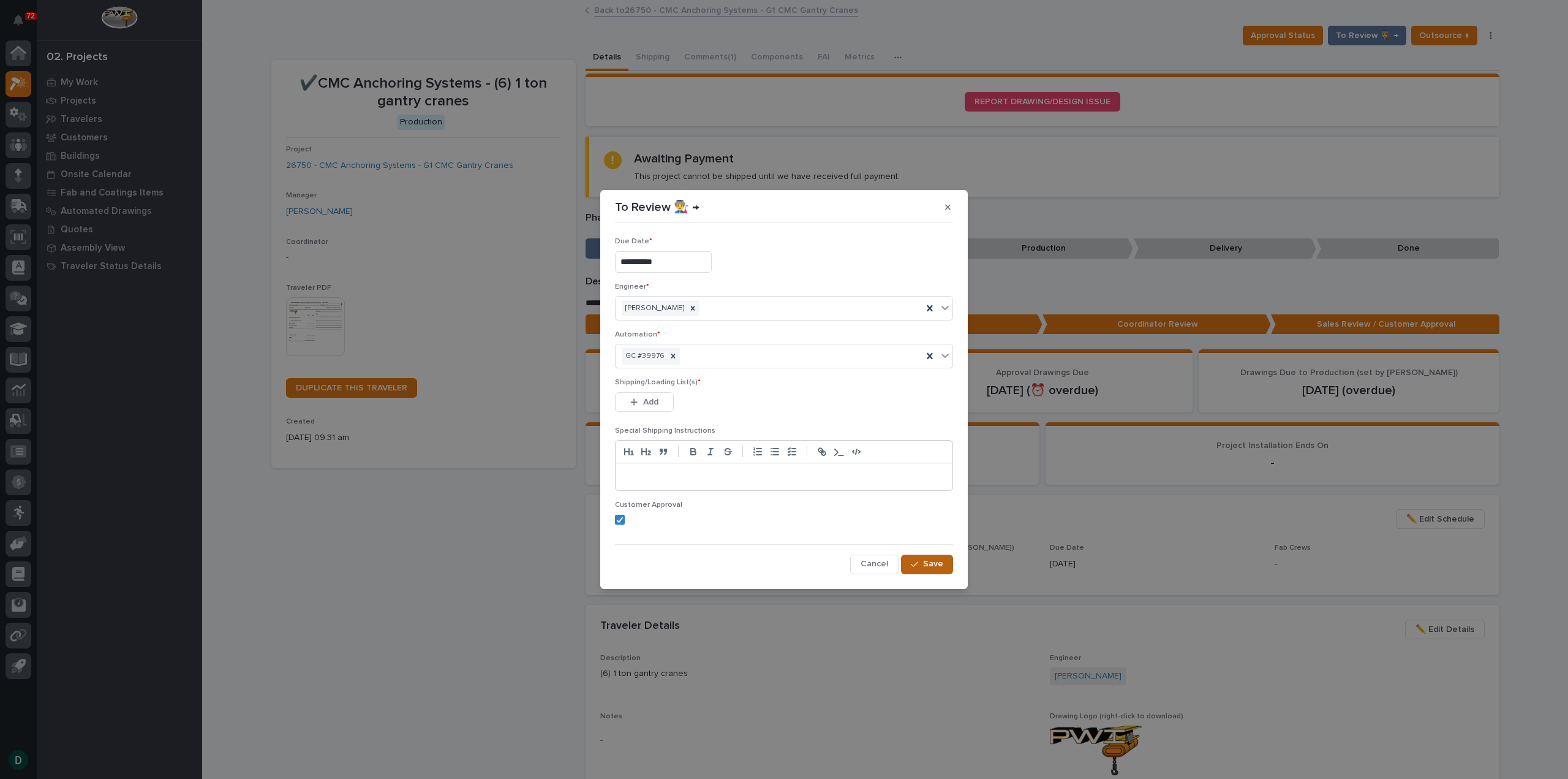
click at [934, 561] on span "Save" at bounding box center [933, 563] width 21 height 11
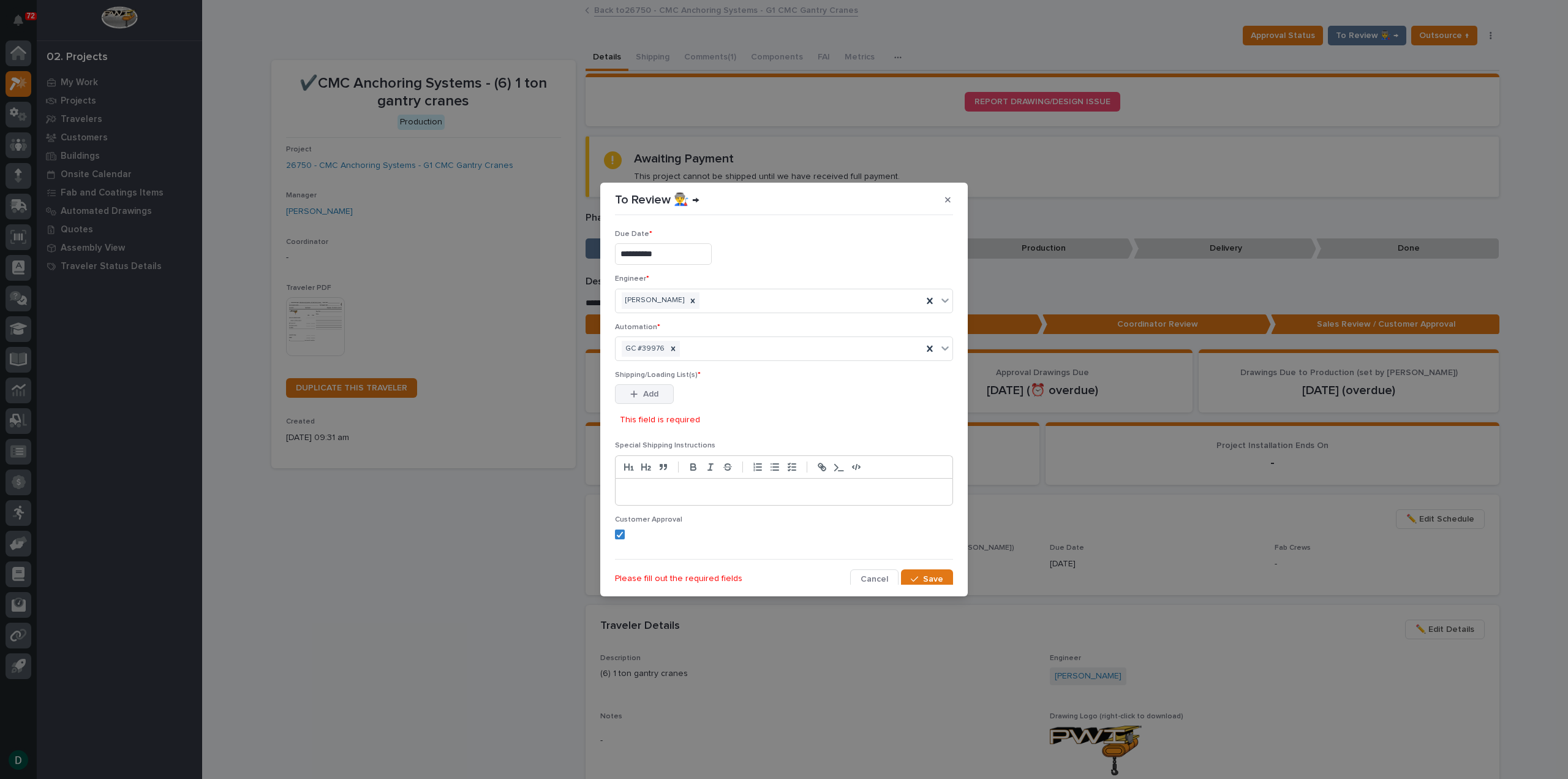
click at [655, 393] on span "Add" at bounding box center [650, 394] width 15 height 11
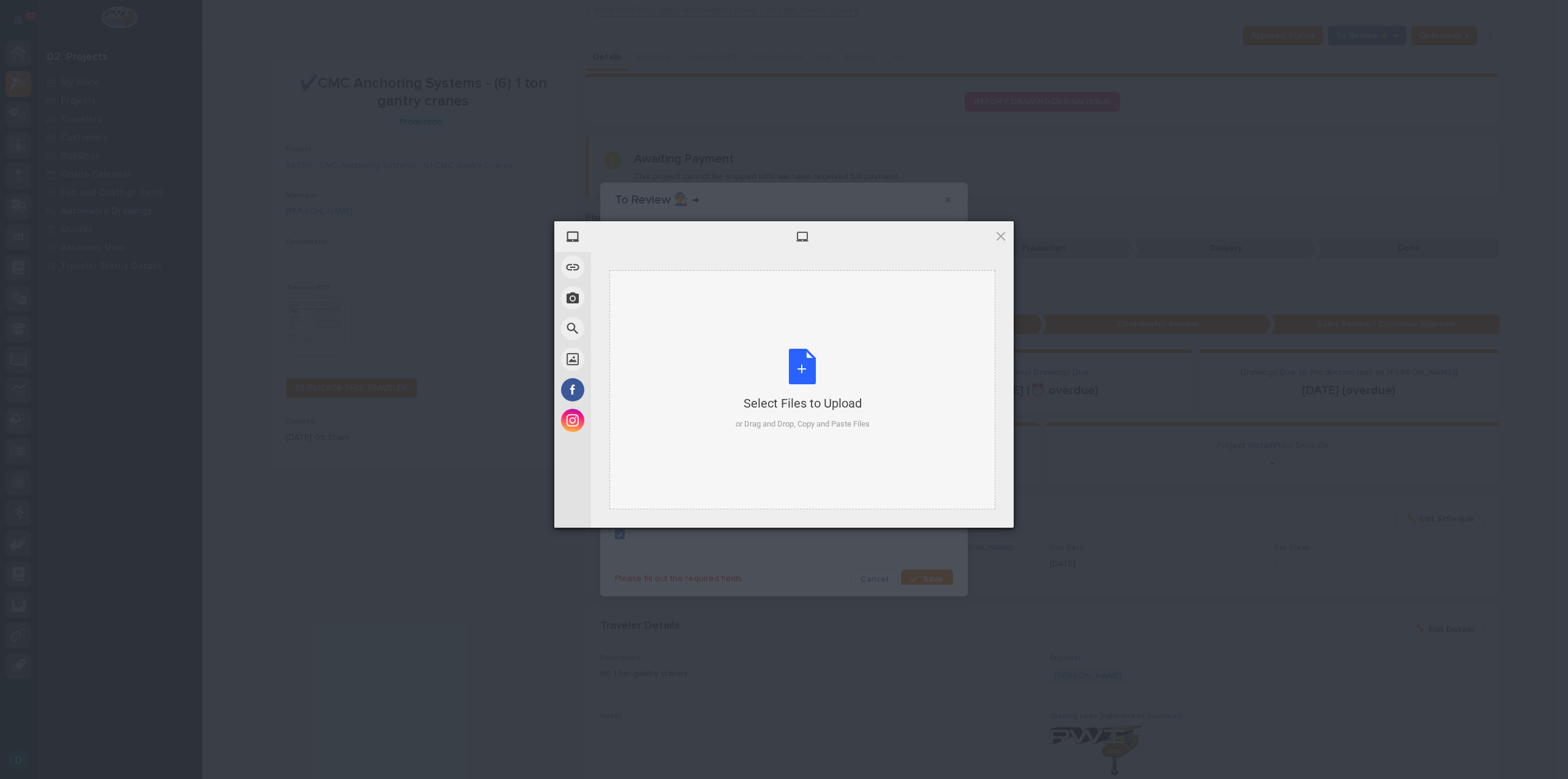
click at [819, 373] on div "Select Files to Upload or Drag and Drop, Copy and Paste Files" at bounding box center [803, 389] width 134 height 81
click at [979, 510] on span "Upload 1" at bounding box center [977, 511] width 24 height 9
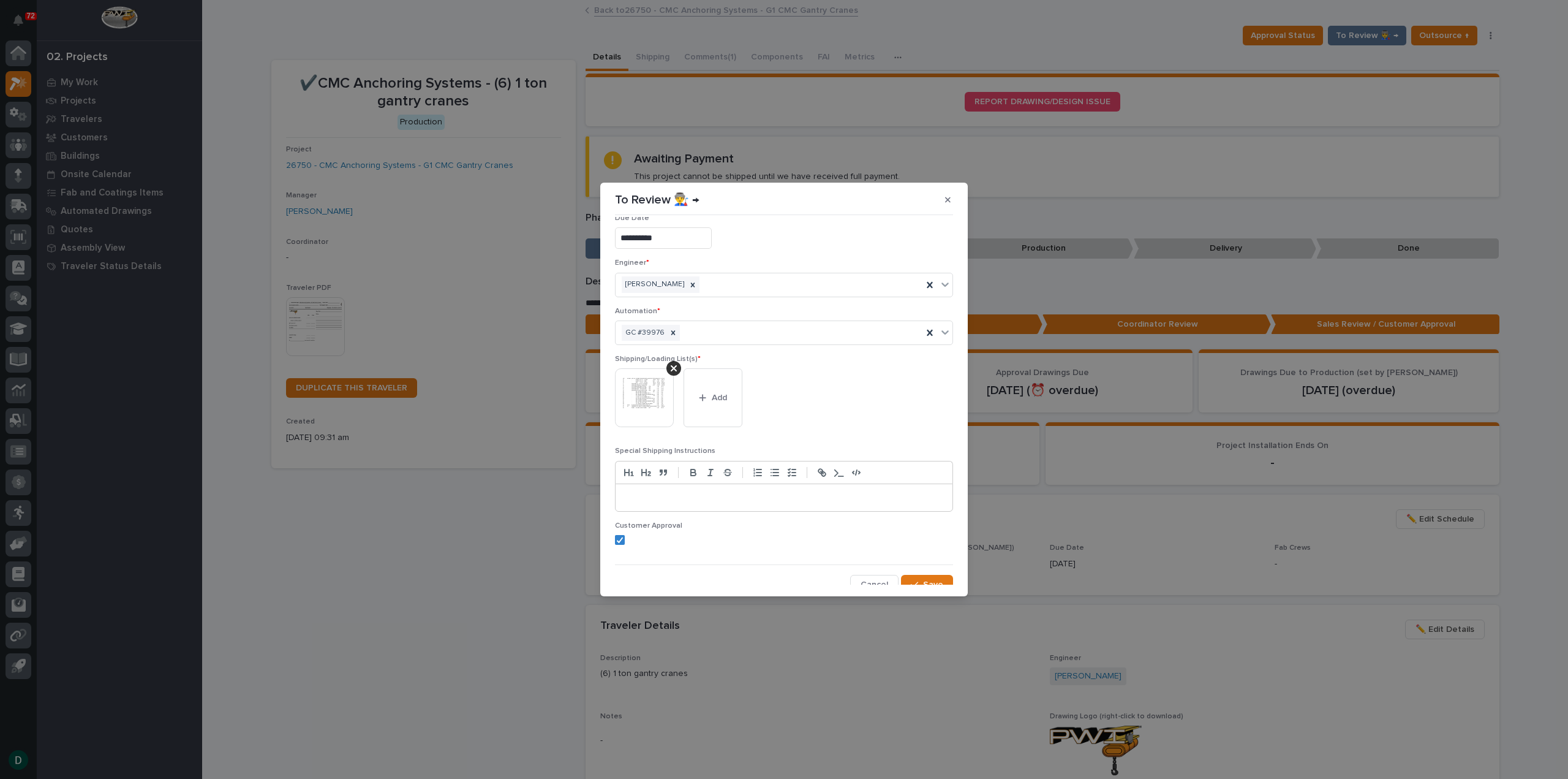
scroll to position [24, 0]
click at [925, 575] on span "Save" at bounding box center [933, 577] width 21 height 11
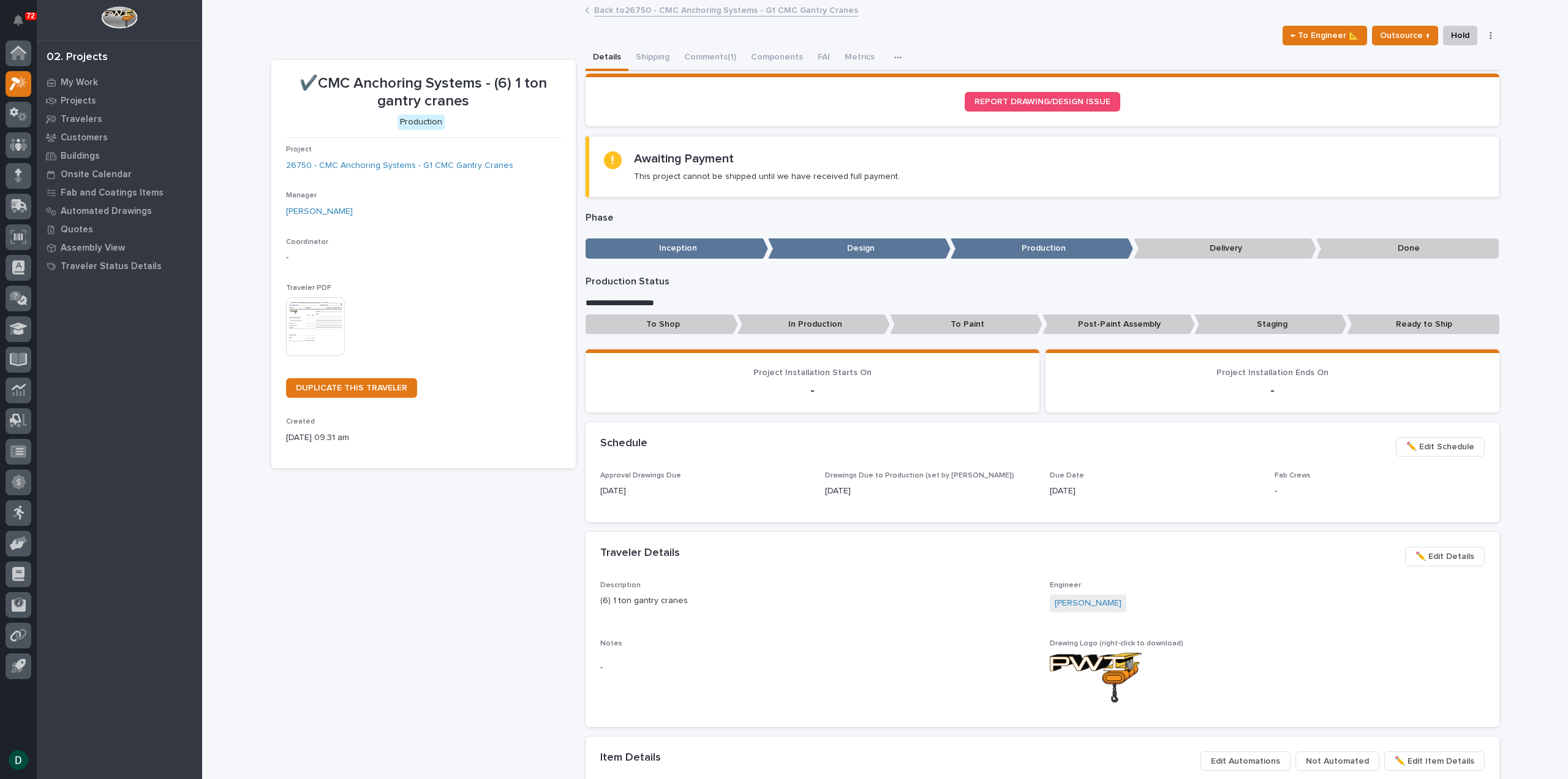
click at [658, 321] on p "To Shop" at bounding box center [662, 324] width 152 height 21
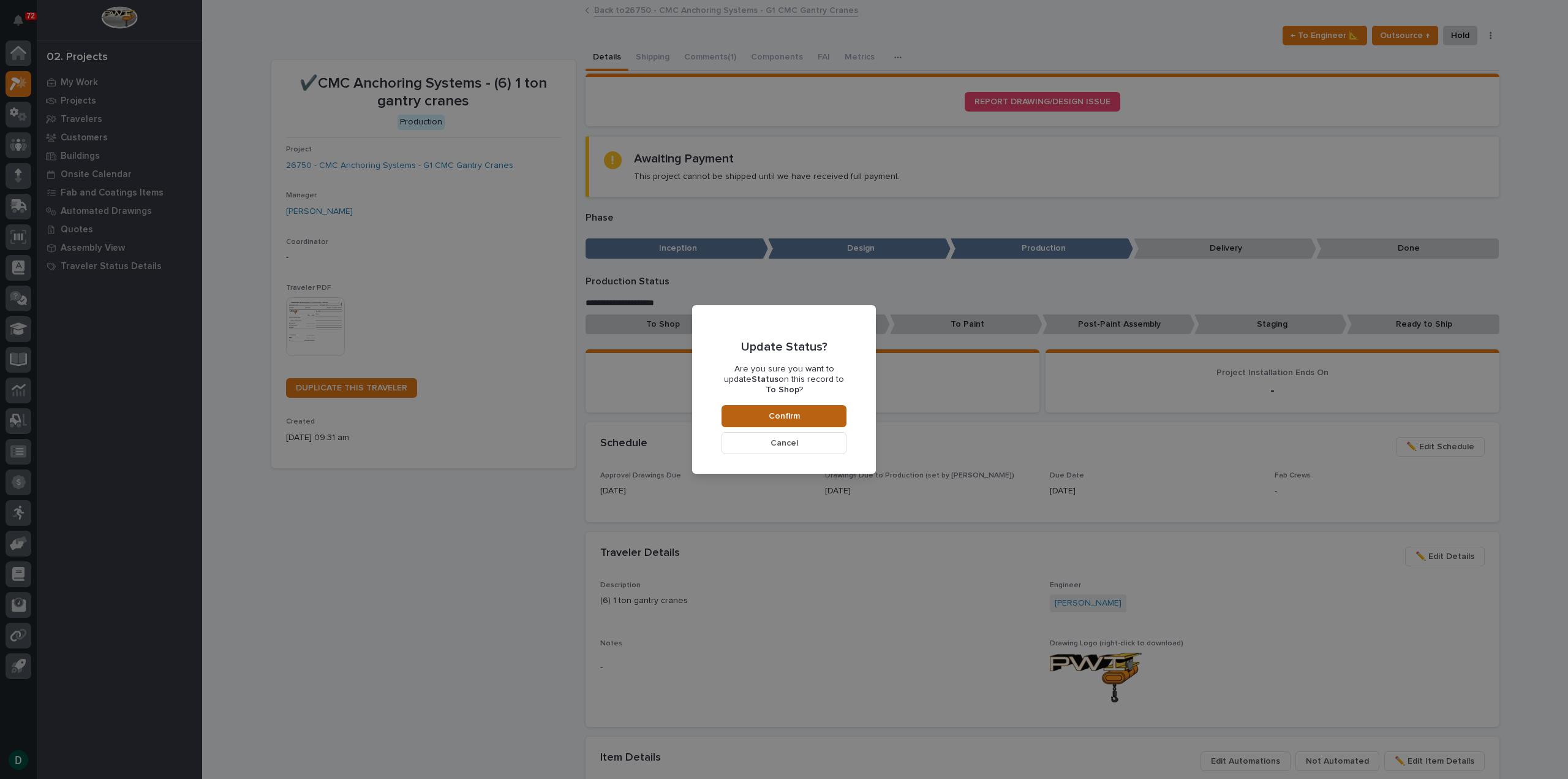
click at [801, 414] on button "Confirm" at bounding box center [784, 415] width 125 height 22
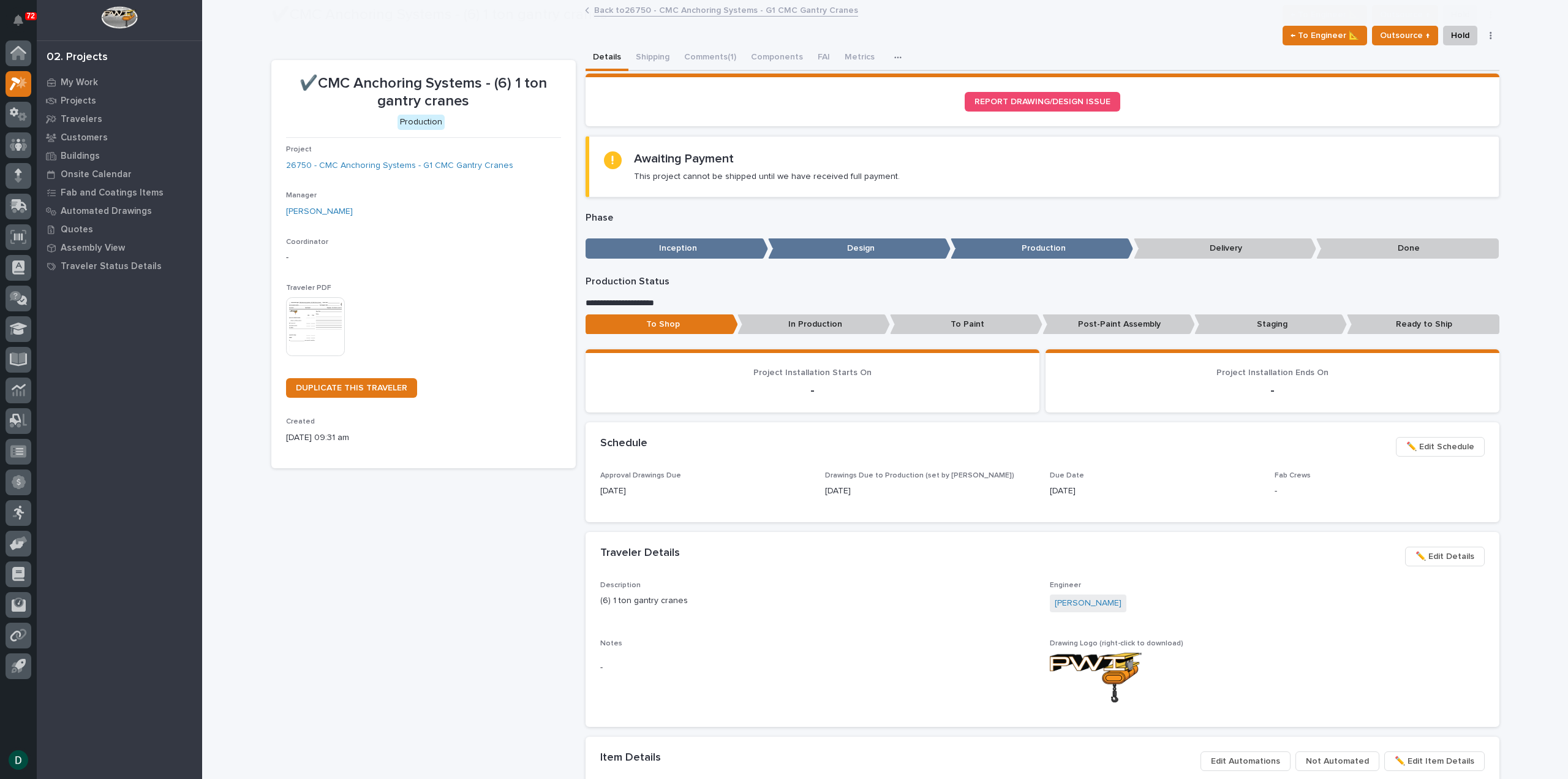
scroll to position [73, 0]
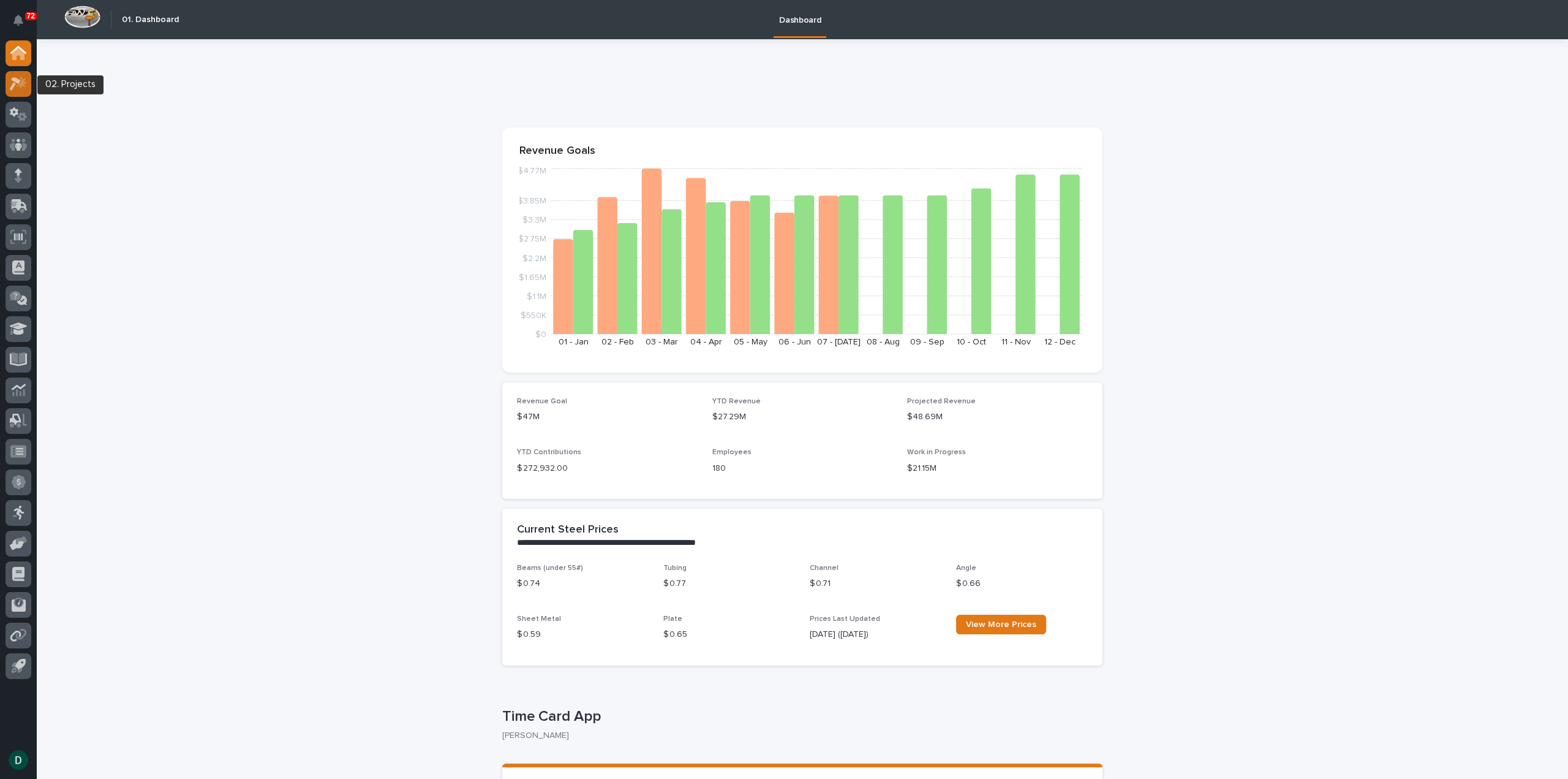
click at [16, 86] on icon at bounding box center [21, 82] width 11 height 13
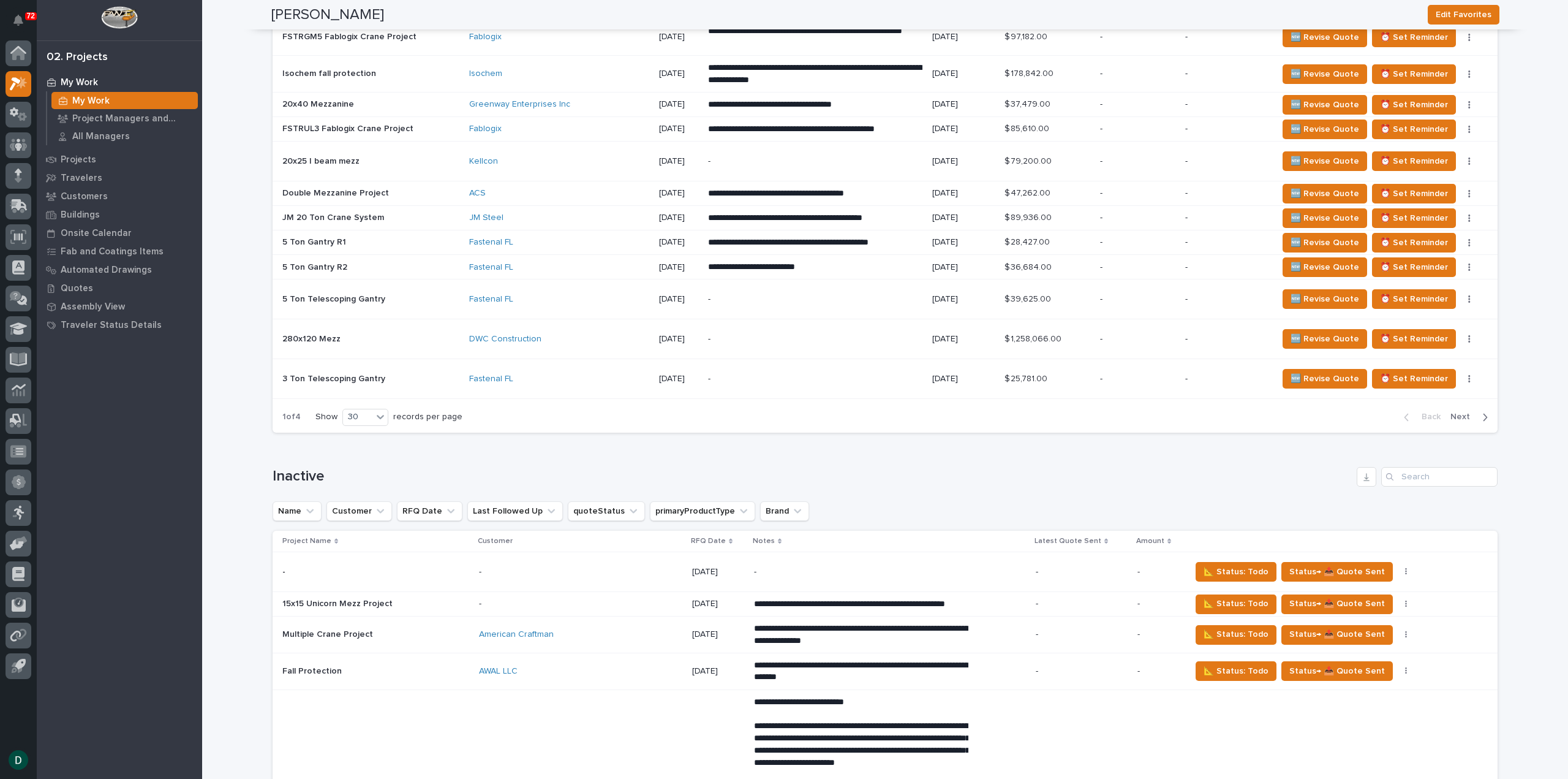
scroll to position [955, 0]
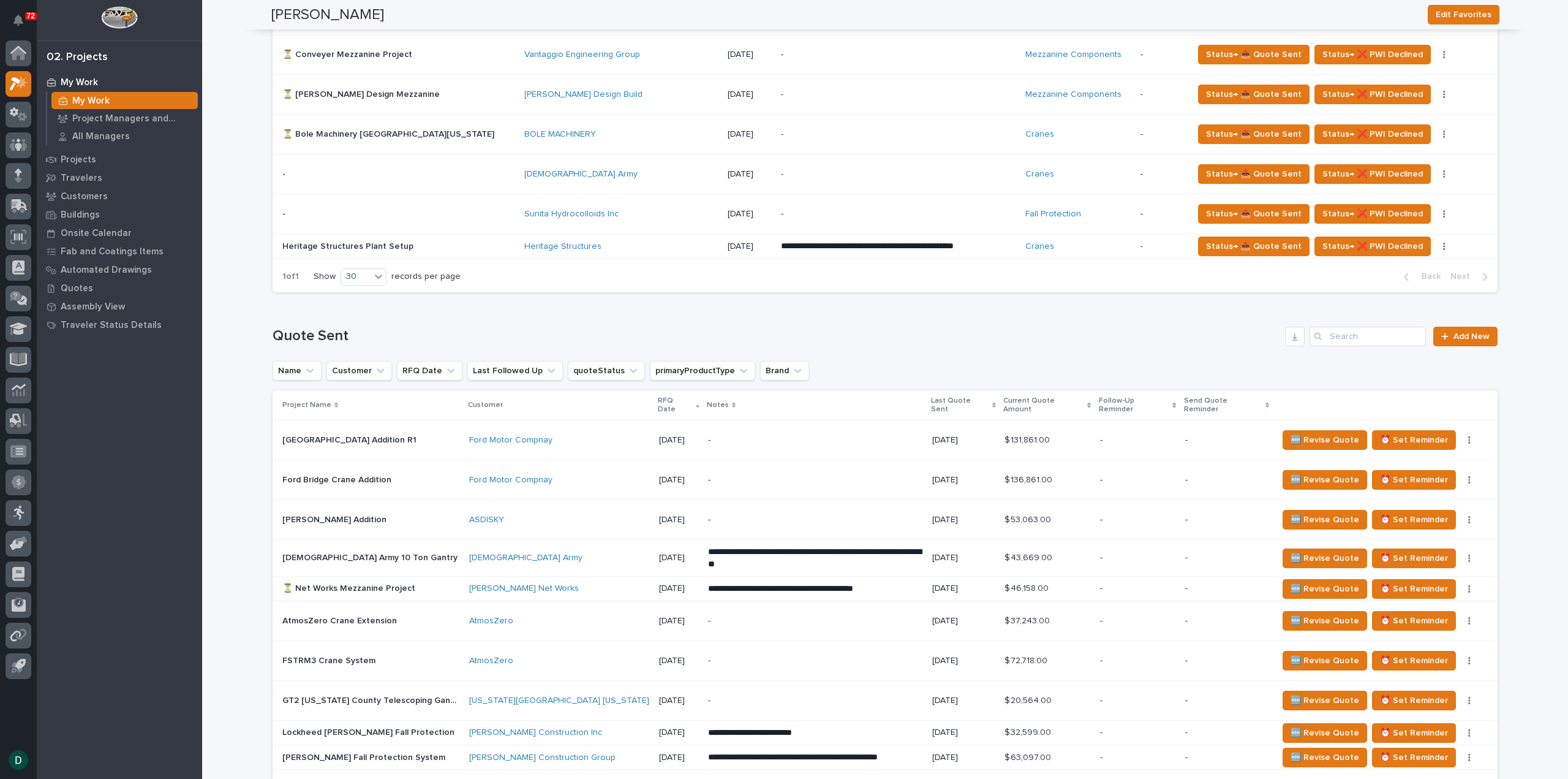
click at [433, 140] on p at bounding box center [389, 134] width 214 height 11
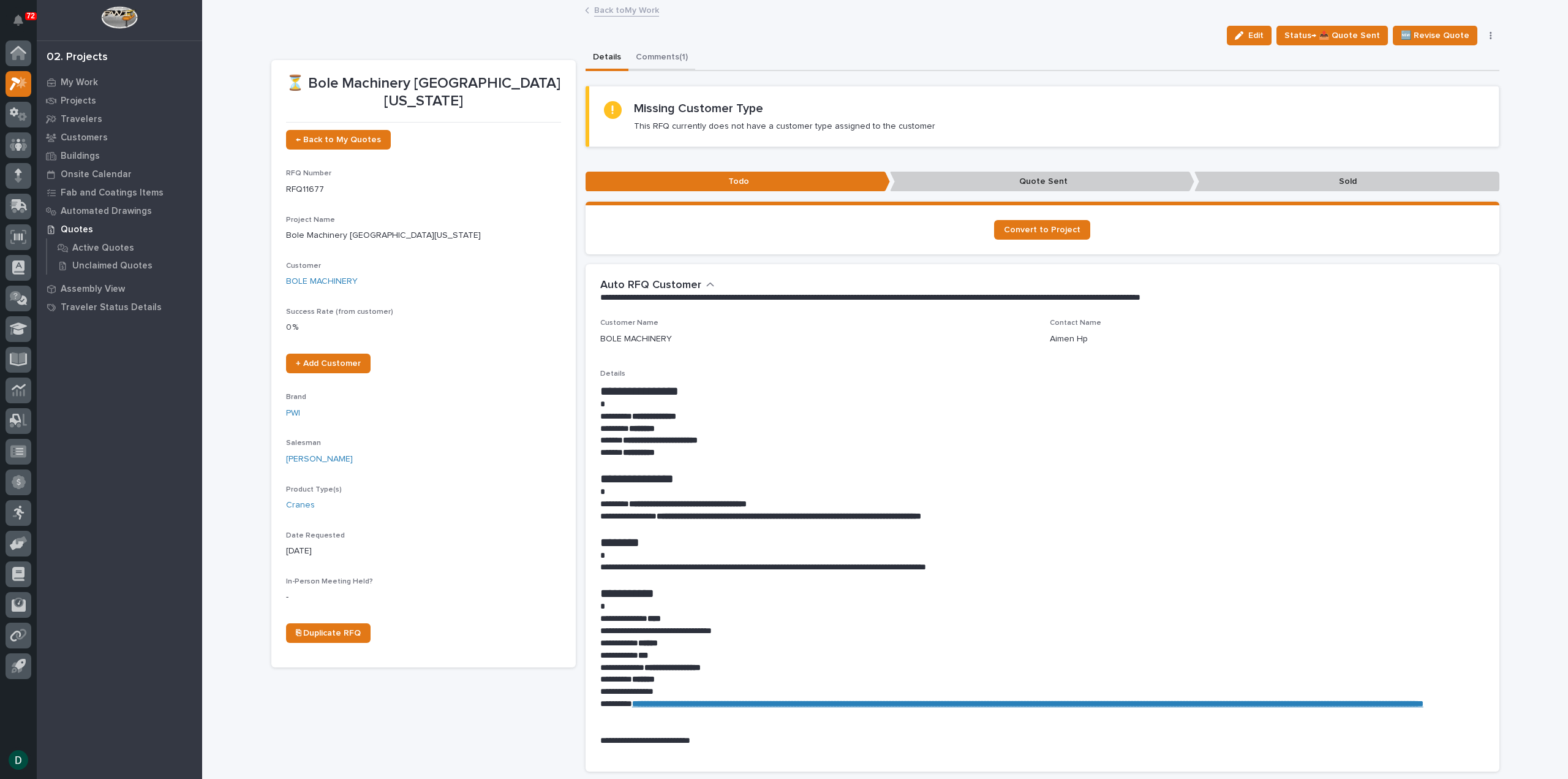
click at [666, 54] on button "Comments (1)" at bounding box center [662, 58] width 67 height 26
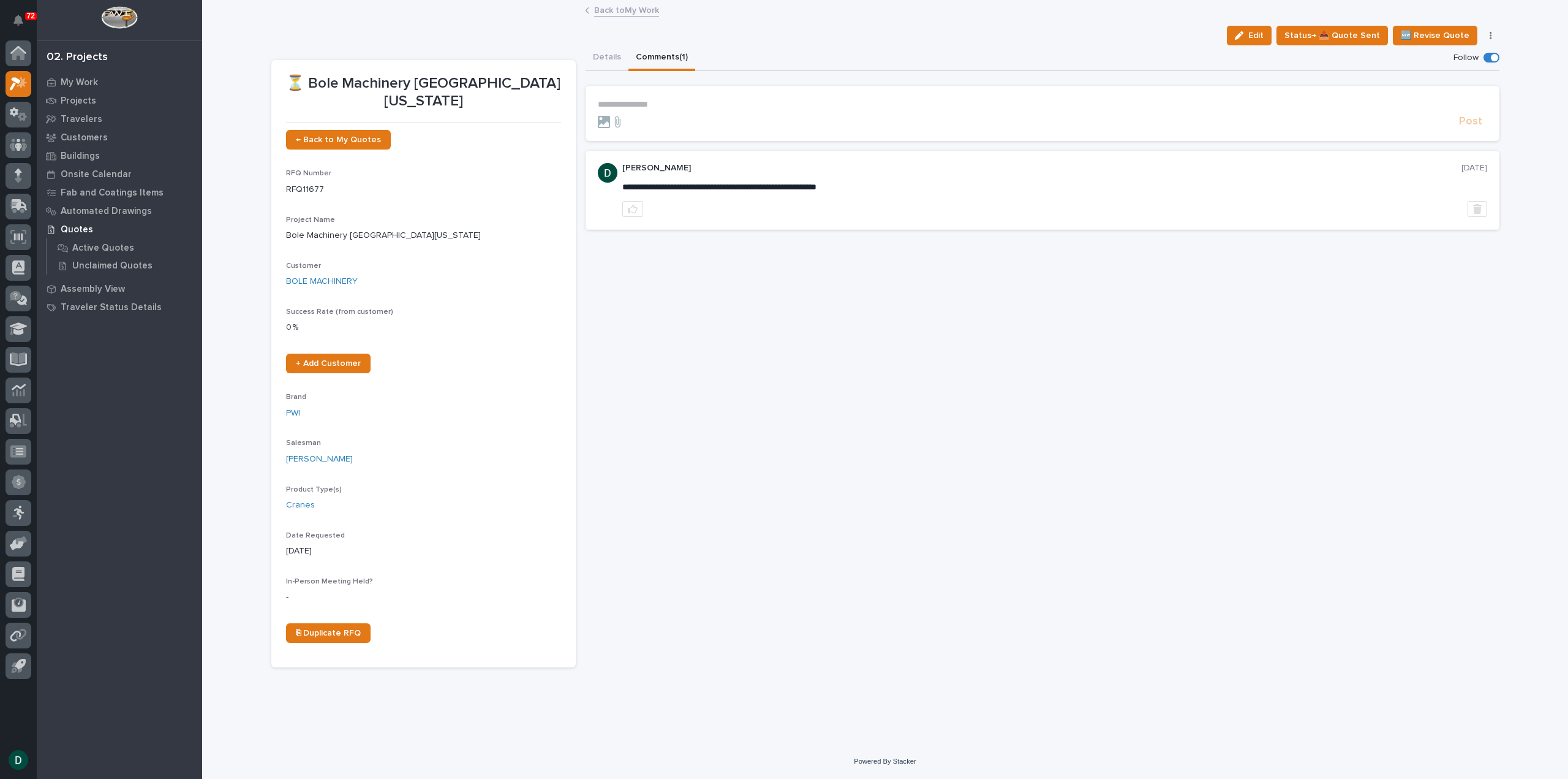
click at [635, 104] on p "**********" at bounding box center [1042, 105] width 889 height 11
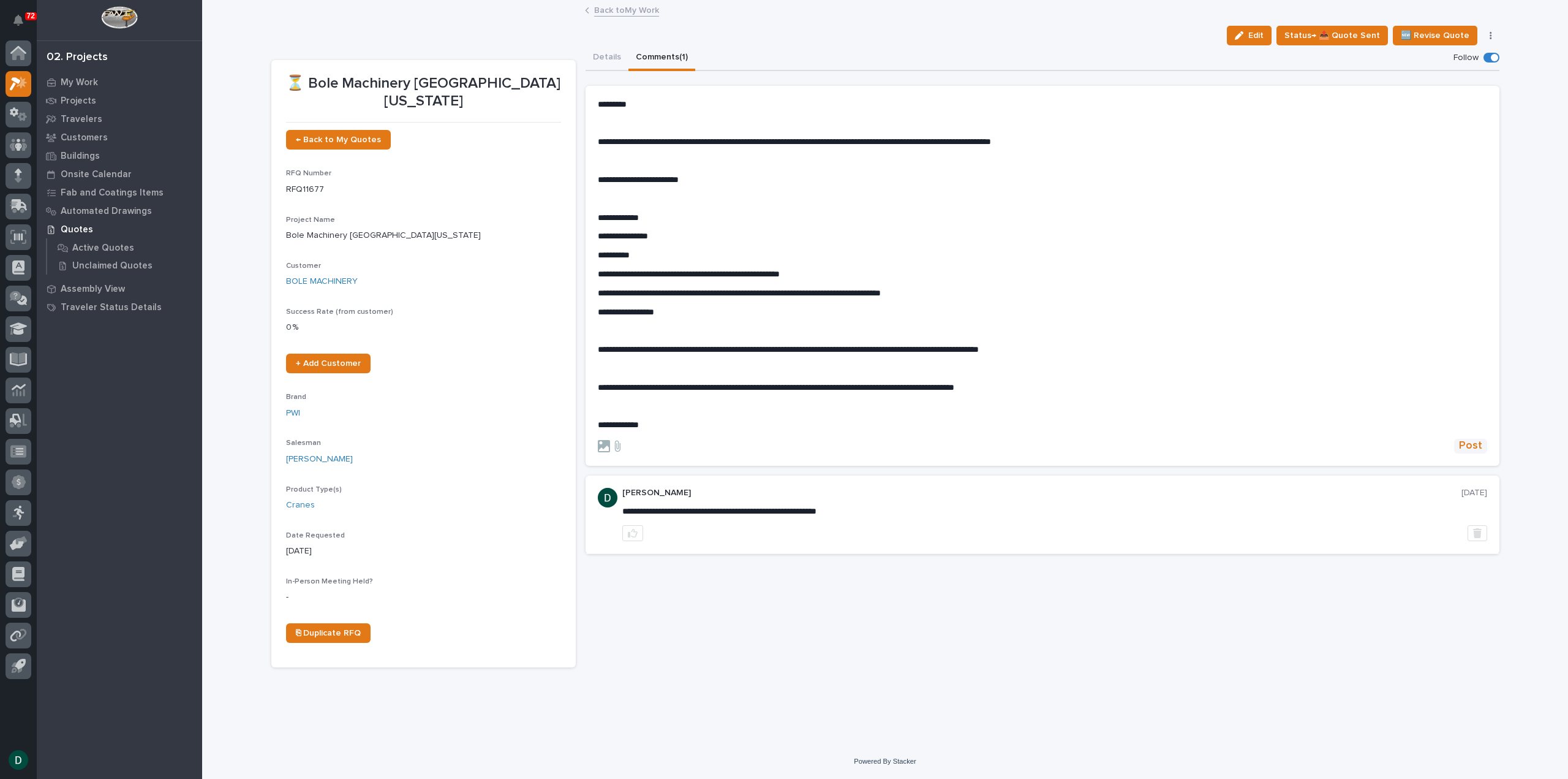
click at [1474, 445] on span "Post" at bounding box center [1471, 446] width 23 height 14
